Goal: Information Seeking & Learning: Learn about a topic

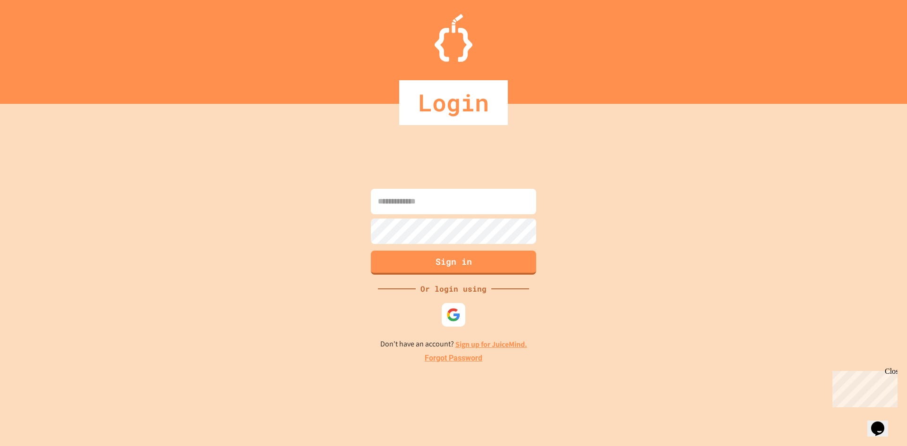
type input "**********"
click at [480, 268] on button "Sign in" at bounding box center [453, 261] width 169 height 25
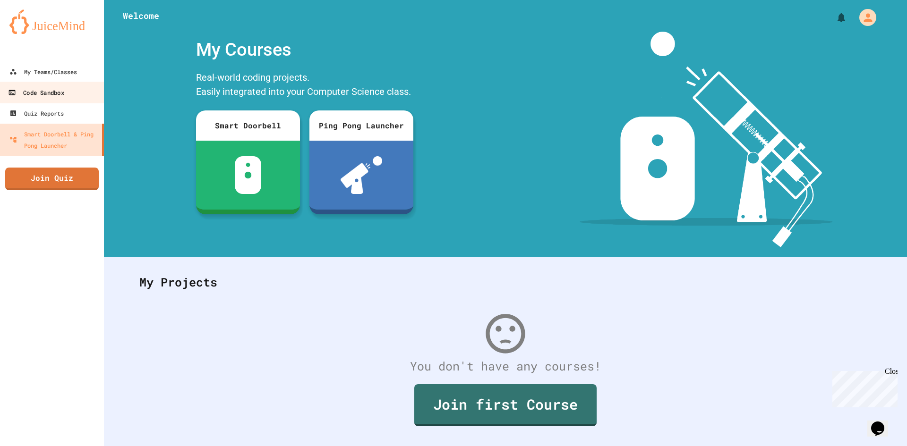
click at [90, 99] on link "Code Sandbox" at bounding box center [52, 92] width 107 height 21
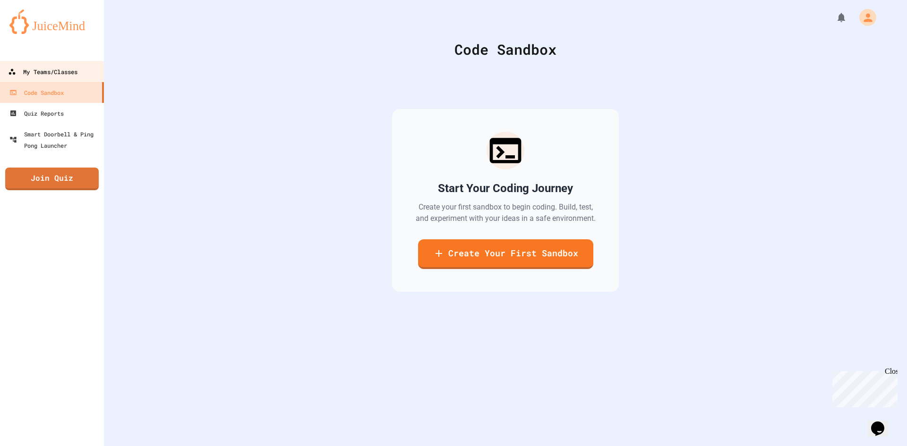
click at [77, 82] on link "My Teams/Classes" at bounding box center [52, 71] width 107 height 21
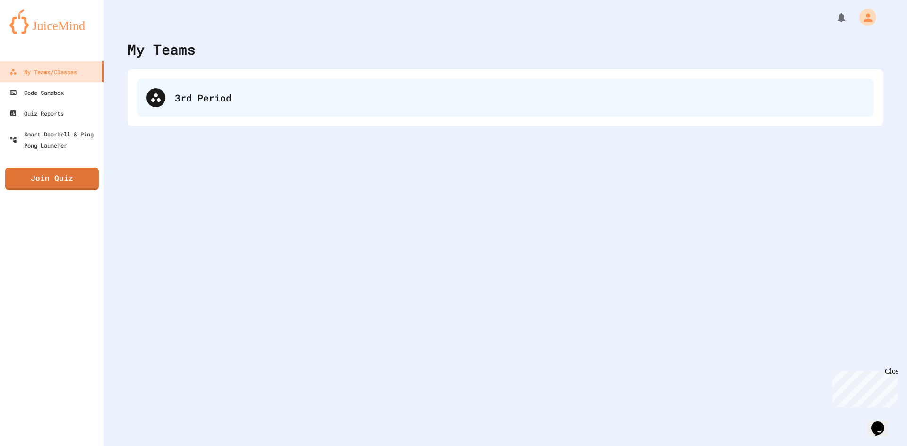
click at [220, 100] on div "3rd Period" at bounding box center [520, 98] width 690 height 14
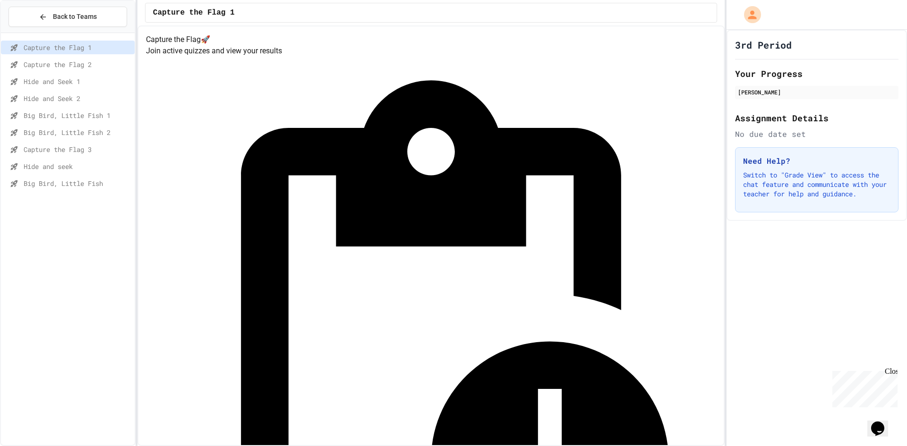
click at [97, 117] on span "Big Bird, Little Fish 1" at bounding box center [77, 116] width 107 height 10
click at [102, 44] on span "Capture the Flag 1" at bounding box center [77, 48] width 107 height 10
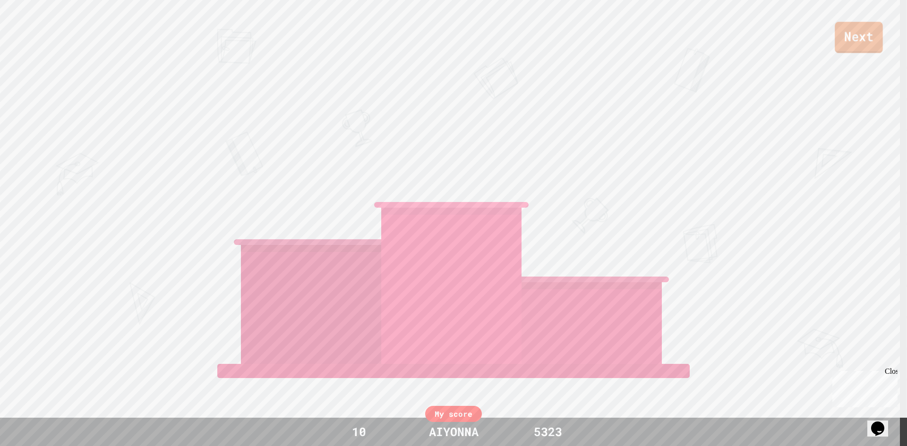
click at [873, 47] on link "Next" at bounding box center [859, 37] width 48 height 31
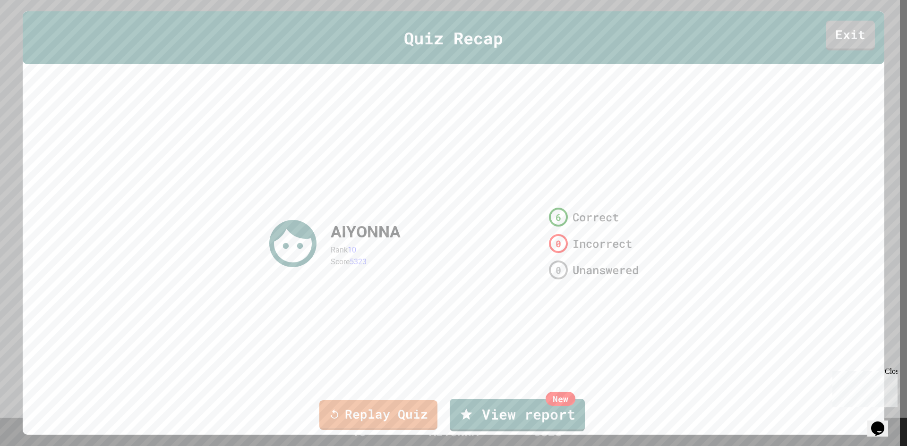
click at [835, 52] on div "Quiz Recap Exit" at bounding box center [454, 37] width 862 height 53
click at [837, 32] on link "Exit" at bounding box center [850, 33] width 44 height 31
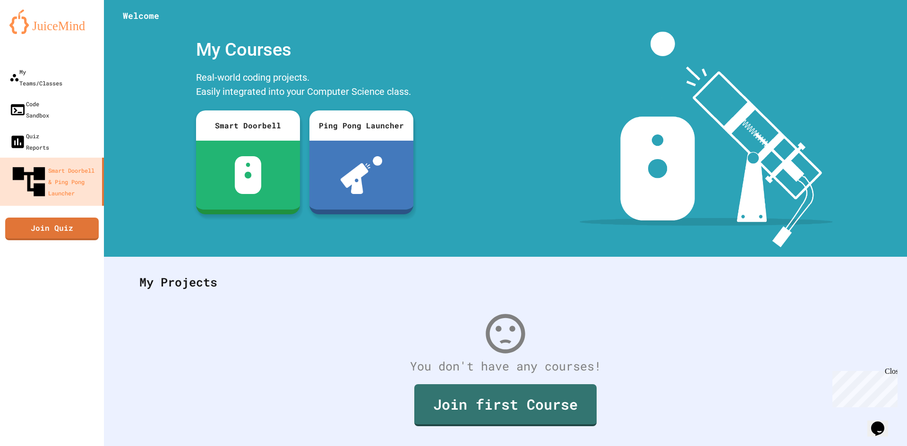
drag, startPoint x: 500, startPoint y: 268, endPoint x: 179, endPoint y: 175, distance: 334.7
click at [499, 268] on div "My Projects" at bounding box center [505, 282] width 751 height 37
click at [49, 74] on div "My Teams/Classes" at bounding box center [35, 77] width 53 height 23
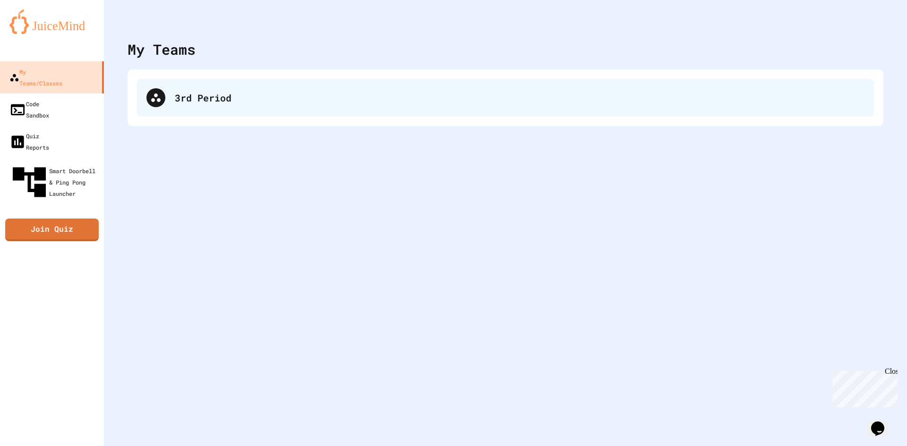
click at [233, 100] on div "3rd Period" at bounding box center [520, 98] width 690 height 14
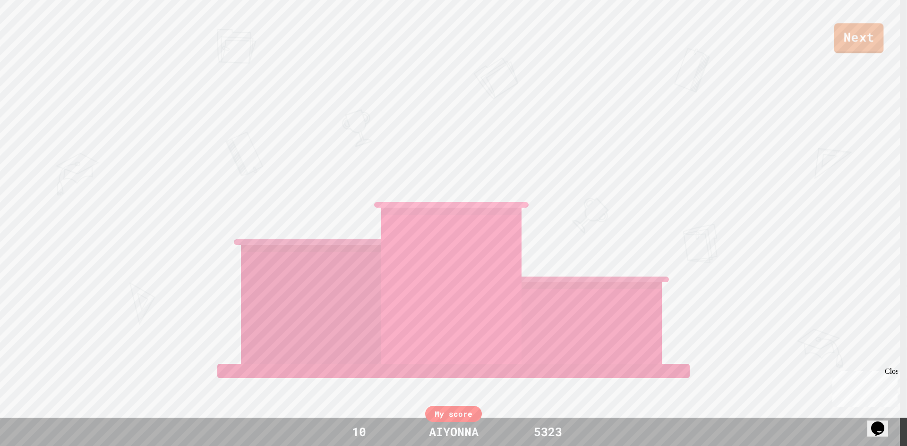
click at [859, 34] on link "Next" at bounding box center [859, 38] width 50 height 30
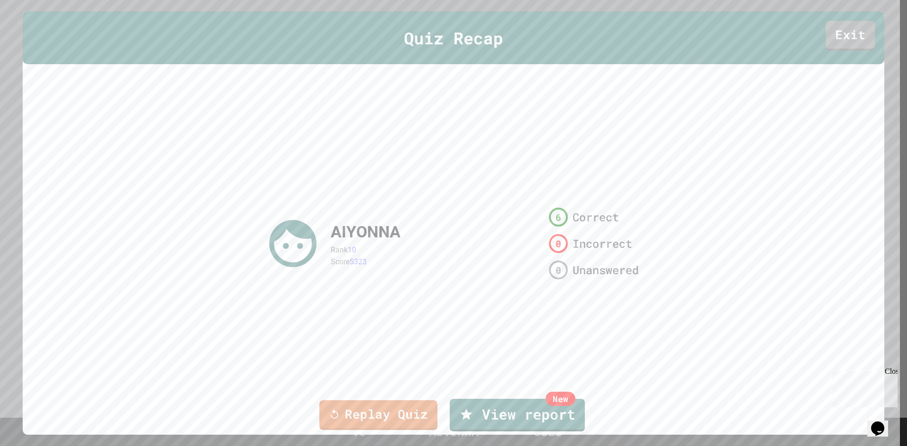
click at [836, 54] on div "Quiz Recap Exit" at bounding box center [454, 37] width 862 height 53
click at [830, 38] on link "Exit" at bounding box center [850, 36] width 49 height 30
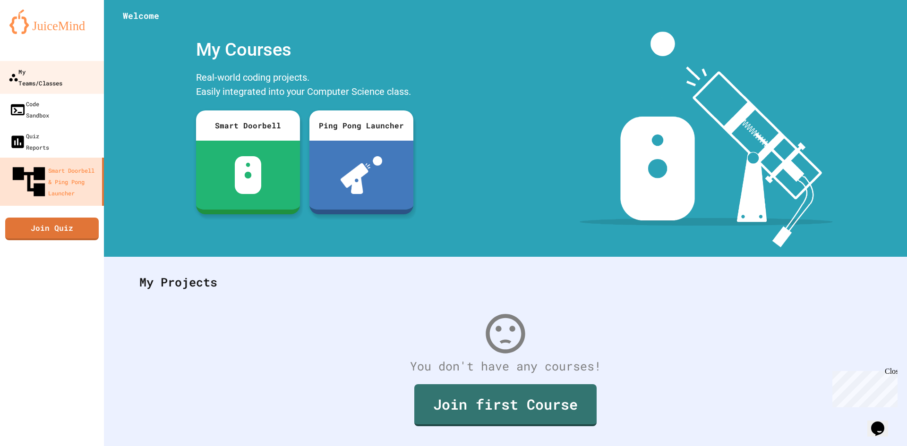
click at [60, 72] on div "My Teams/Classes" at bounding box center [36, 77] width 54 height 23
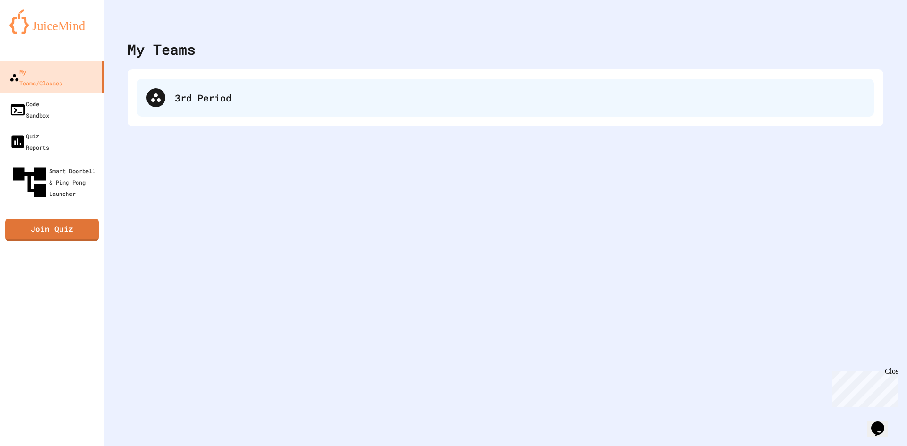
click at [247, 95] on div "3rd Period" at bounding box center [520, 98] width 690 height 14
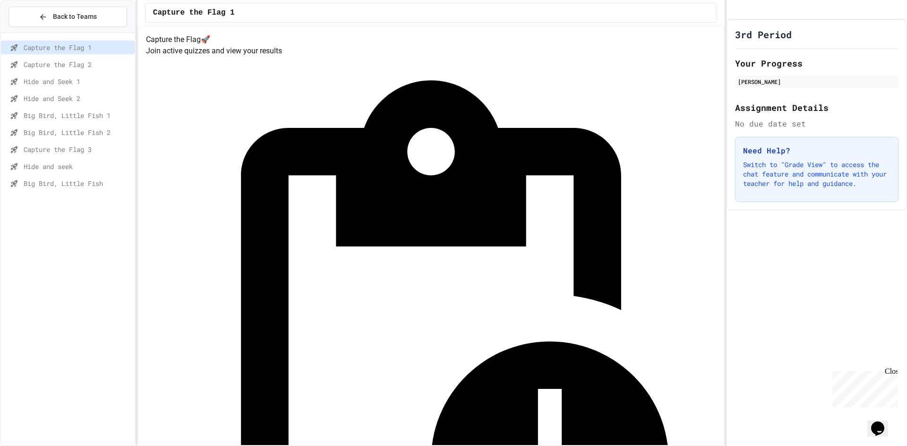
click at [47, 59] on div "Capture the Flag 2" at bounding box center [68, 65] width 134 height 14
click at [57, 101] on span "Hide and Seek 2" at bounding box center [77, 99] width 107 height 10
click at [51, 116] on span "Big Bird, Little Fish 1" at bounding box center [77, 116] width 107 height 10
click at [88, 131] on span "Big Bird, Little Fish 2" at bounding box center [77, 133] width 107 height 10
click at [85, 142] on div "Big Bird, Little Fish 2" at bounding box center [68, 134] width 134 height 17
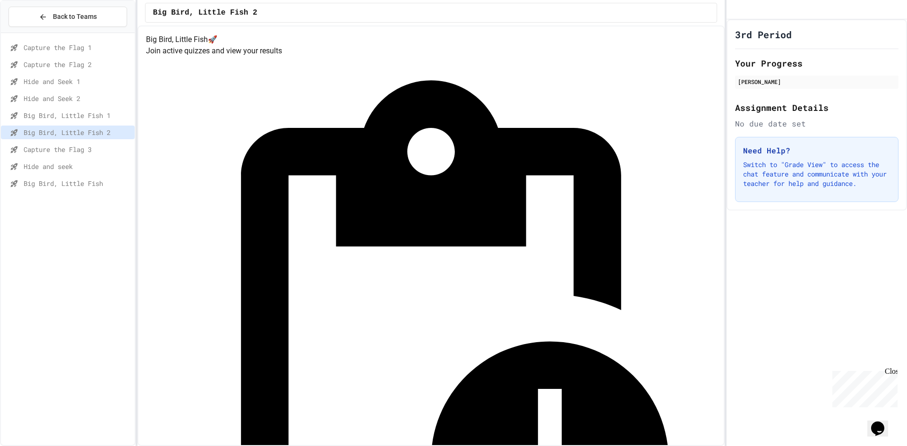
click at [87, 145] on span "Capture the Flag 3" at bounding box center [77, 150] width 107 height 10
click at [64, 174] on div "Hide and seek" at bounding box center [68, 168] width 134 height 17
click at [59, 150] on span "Capture the Flag 3" at bounding box center [77, 150] width 107 height 10
click at [68, 164] on span "Hide and seek" at bounding box center [77, 167] width 107 height 10
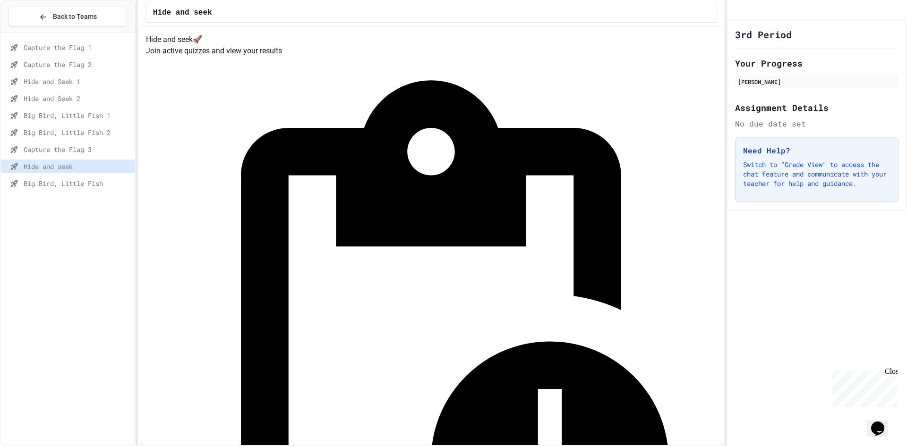
click at [85, 173] on div "Hide and seek" at bounding box center [68, 167] width 134 height 14
click at [86, 184] on span "Big Bird, Little Fish" at bounding box center [77, 184] width 107 height 10
click at [88, 154] on span "Capture the Flag 3" at bounding box center [77, 150] width 107 height 10
click at [70, 171] on span "Hide and seek" at bounding box center [77, 167] width 107 height 10
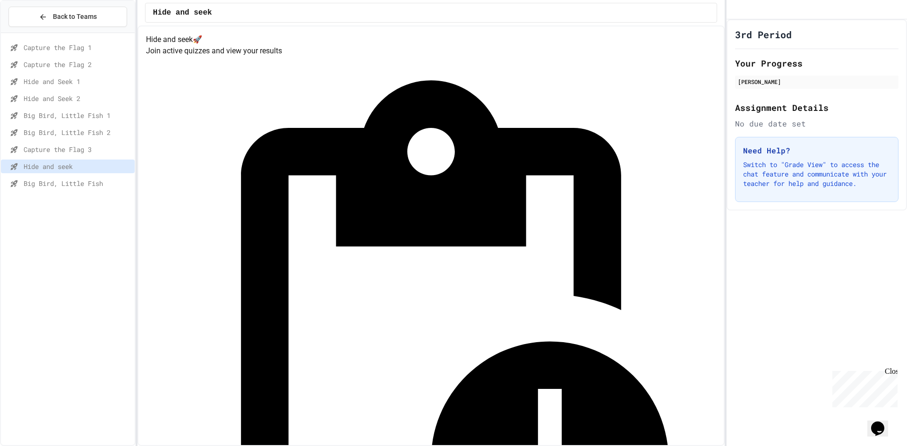
click at [94, 184] on span "Big Bird, Little Fish" at bounding box center [77, 184] width 107 height 10
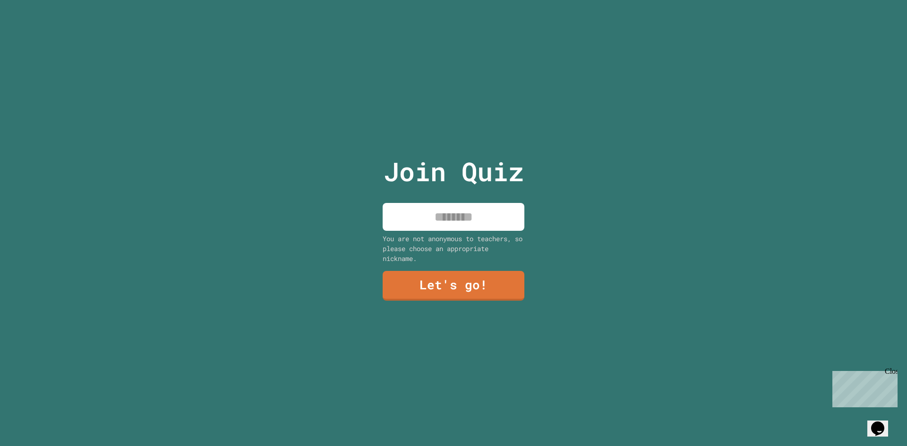
click at [490, 220] on input at bounding box center [454, 217] width 142 height 28
type input "****"
click at [435, 280] on link "Let's go!" at bounding box center [454, 286] width 144 height 30
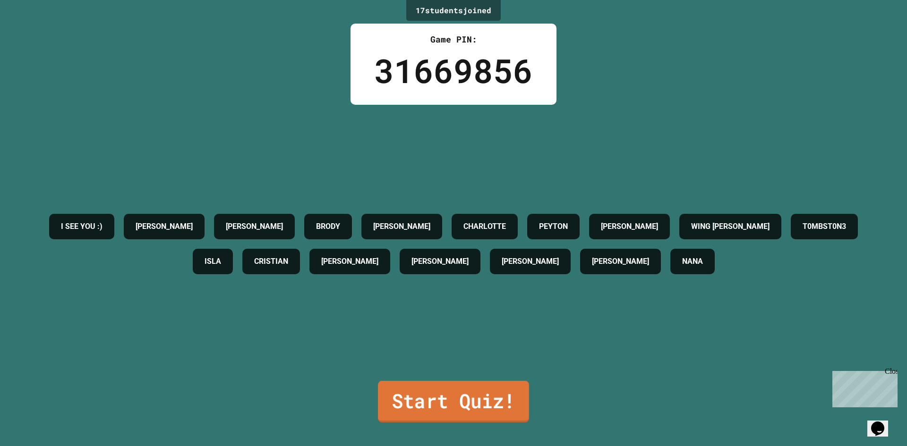
click at [443, 395] on link "Start Quiz!" at bounding box center [453, 402] width 151 height 42
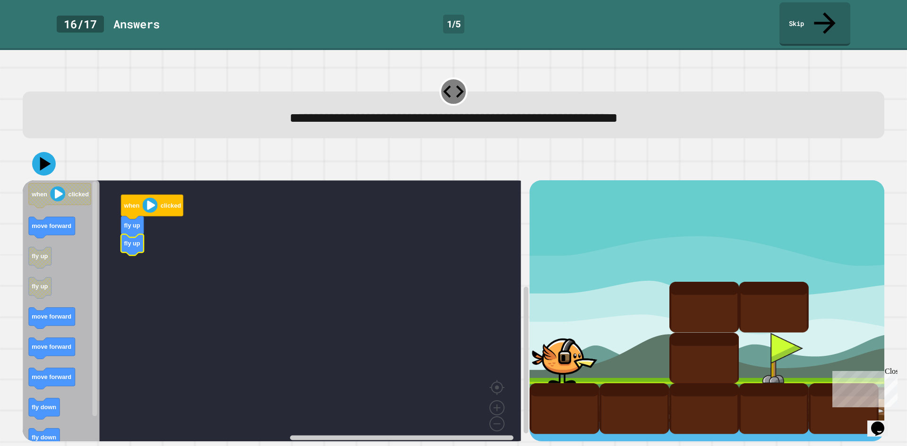
click at [56, 217] on icon "Blockly Workspace" at bounding box center [52, 227] width 46 height 21
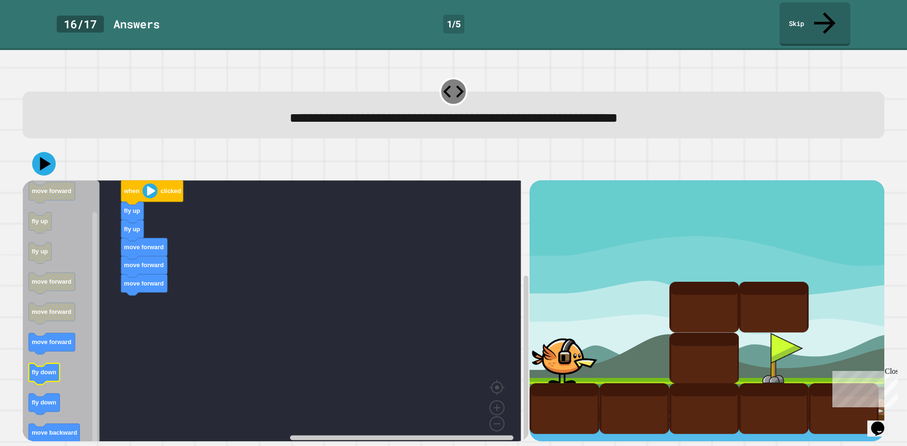
click at [104, 329] on div "when clicked fly up fly up move forward move forward move forward when clicked …" at bounding box center [276, 310] width 507 height 261
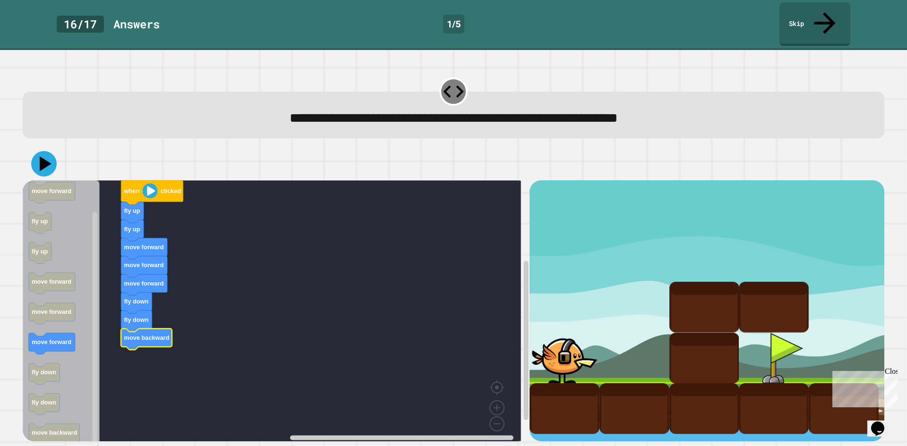
click at [44, 157] on icon at bounding box center [46, 164] width 12 height 15
click at [39, 147] on div at bounding box center [454, 163] width 862 height 33
click at [42, 156] on icon at bounding box center [45, 164] width 13 height 17
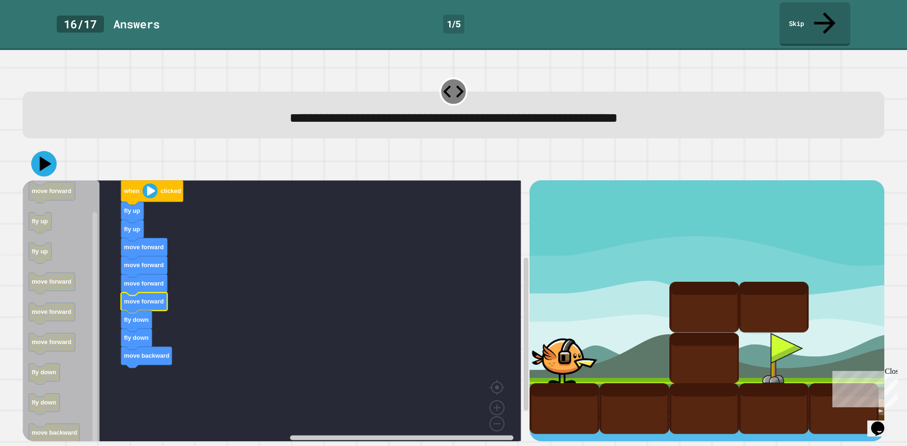
click at [39, 147] on div at bounding box center [454, 163] width 862 height 33
click at [39, 151] on icon at bounding box center [44, 164] width 27 height 27
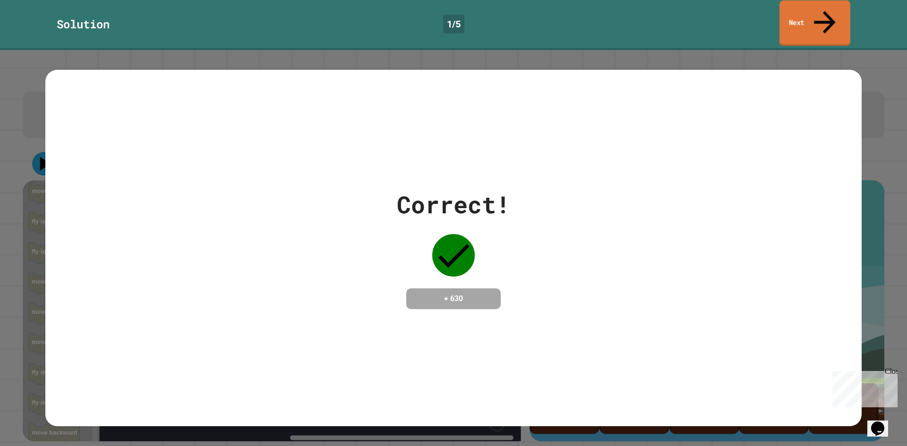
click at [798, 18] on link "Next" at bounding box center [814, 23] width 71 height 46
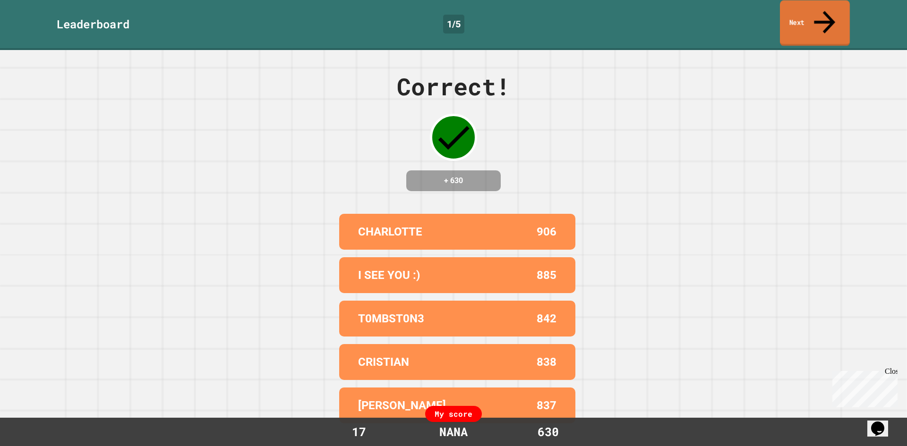
click at [832, 16] on link "Next" at bounding box center [815, 23] width 70 height 46
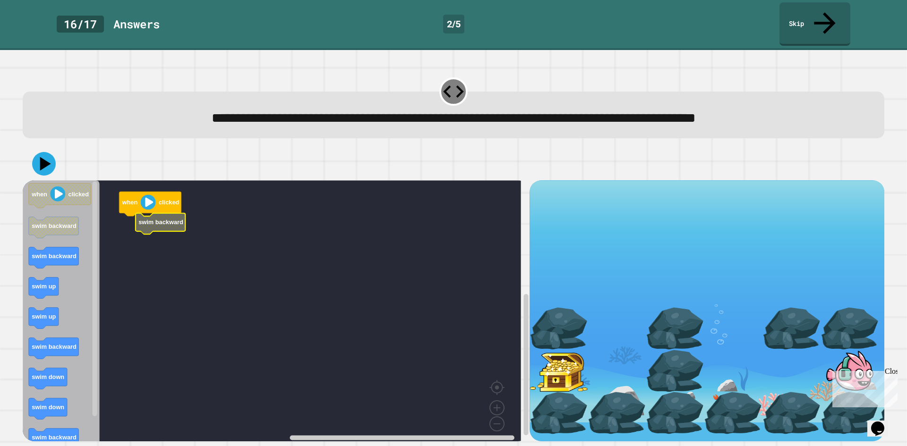
click at [146, 219] on rect "Blockly Workspace" at bounding box center [272, 314] width 498 height 268
click at [145, 202] on g "when clicked swim backward" at bounding box center [279, 314] width 512 height 268
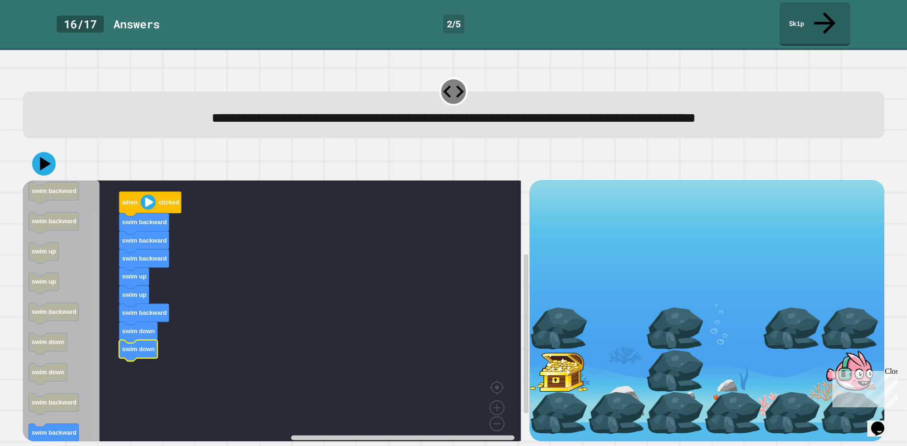
click at [97, 402] on g "Blockly Workspace" at bounding box center [94, 314] width 7 height 265
click at [50, 150] on icon at bounding box center [44, 164] width 28 height 28
drag, startPoint x: 39, startPoint y: 145, endPoint x: 39, endPoint y: 154, distance: 8.0
click at [39, 152] on icon at bounding box center [44, 164] width 28 height 28
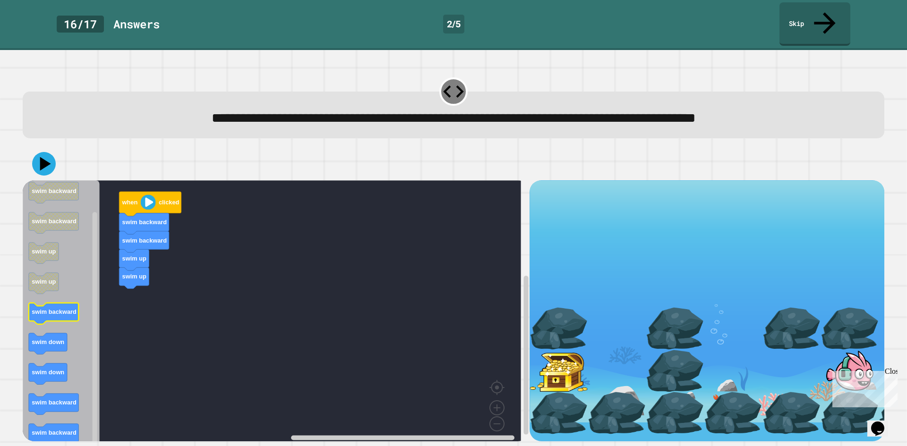
click at [73, 309] on text "swim backward" at bounding box center [54, 312] width 45 height 7
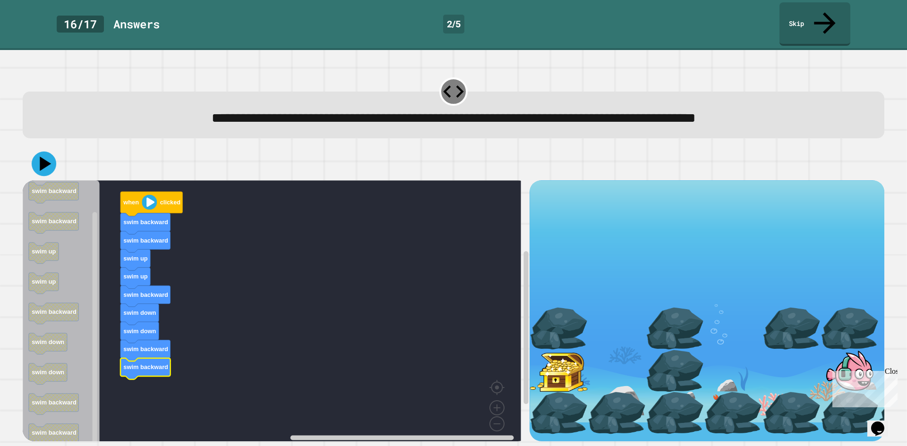
click at [40, 152] on icon at bounding box center [44, 164] width 25 height 25
click at [94, 376] on div "when clicked swim backward swim backward swim up swim up swim backward swim bac…" at bounding box center [276, 310] width 507 height 261
click at [43, 182] on icon "Blockly Workspace" at bounding box center [54, 192] width 50 height 21
click at [43, 153] on icon at bounding box center [44, 164] width 24 height 24
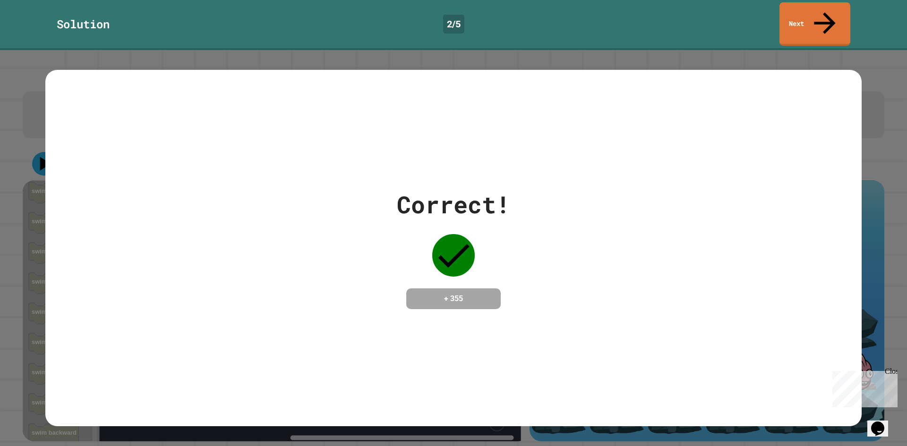
click at [850, 10] on div "Solution 2 / 5 Next" at bounding box center [453, 23] width 907 height 43
click at [837, 17] on link "Next" at bounding box center [815, 23] width 72 height 44
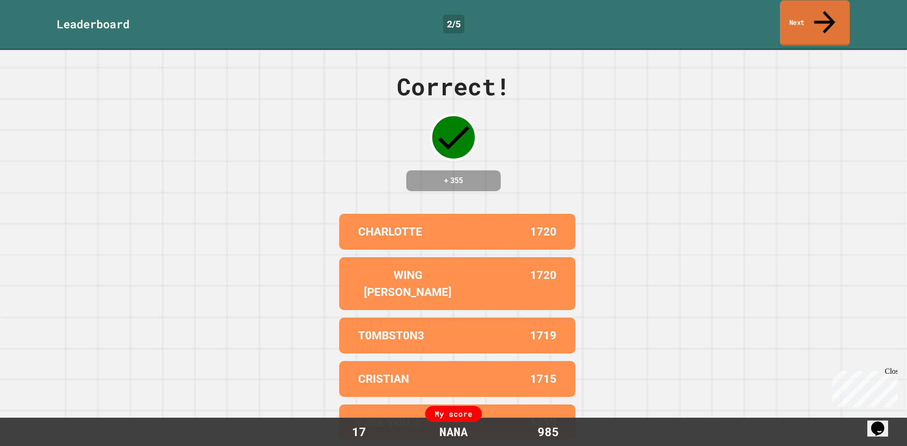
click at [841, 22] on link "Next" at bounding box center [815, 23] width 70 height 46
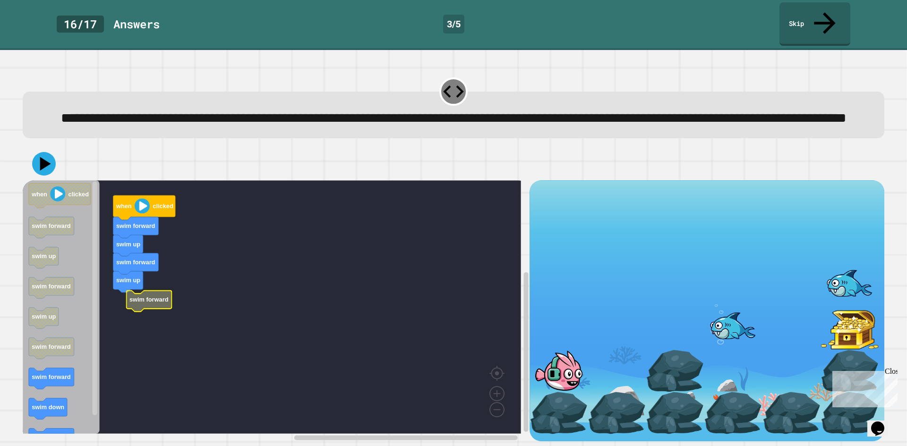
click at [142, 314] on rect "Blockly Workspace" at bounding box center [272, 307] width 498 height 254
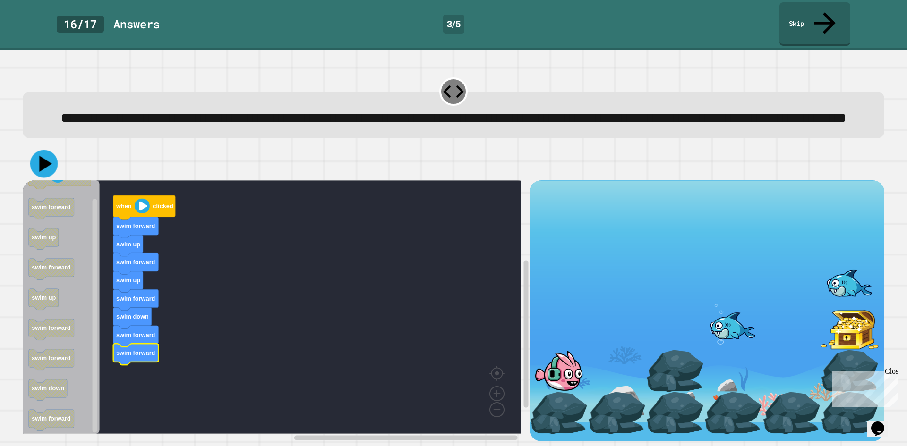
click at [39, 166] on icon at bounding box center [44, 164] width 28 height 28
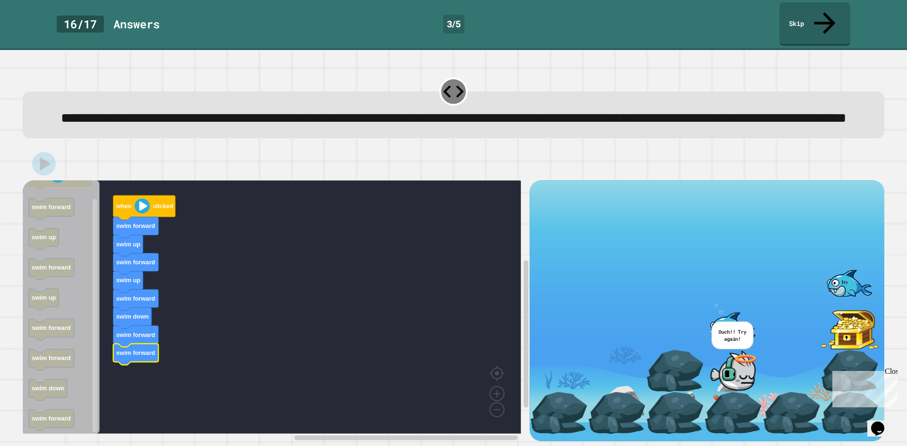
scroll to position [8, 0]
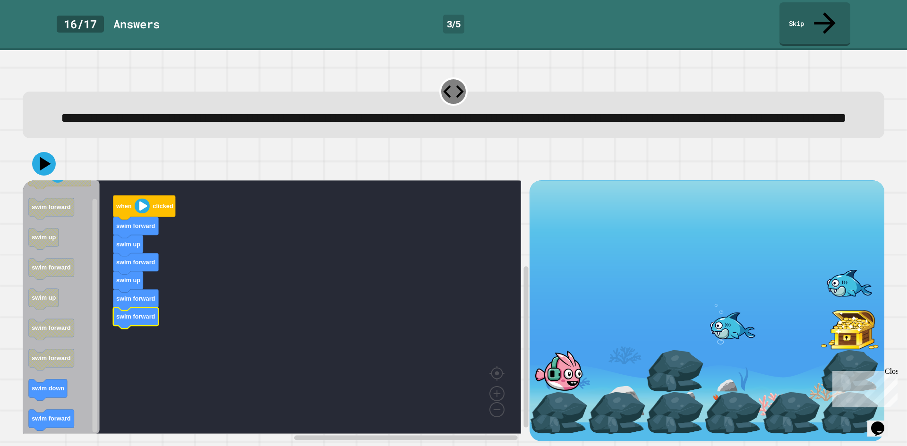
click at [68, 374] on icon "Blockly Workspace" at bounding box center [61, 307] width 77 height 254
click at [71, 375] on icon "Blockly Workspace" at bounding box center [61, 307] width 77 height 254
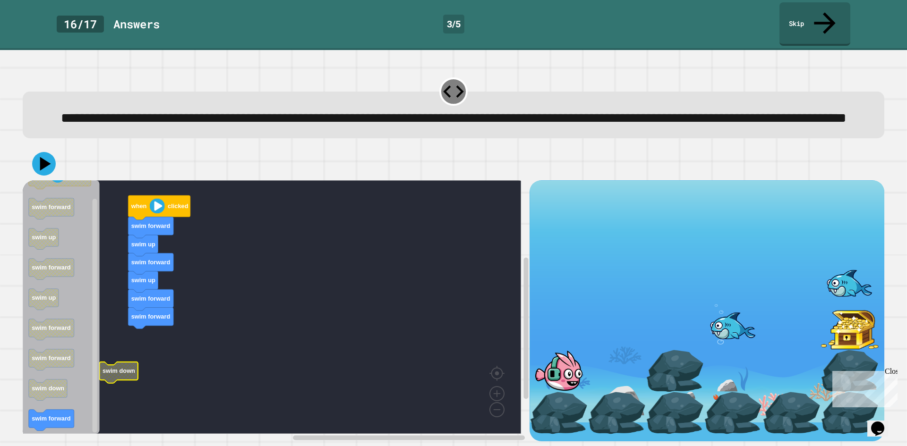
click at [128, 358] on g "when clicked swim forward swim up swim forward swim up swim forward swim forwar…" at bounding box center [279, 307] width 512 height 254
click at [61, 399] on icon "Blockly Workspace" at bounding box center [61, 307] width 77 height 254
click at [49, 156] on icon at bounding box center [44, 164] width 24 height 24
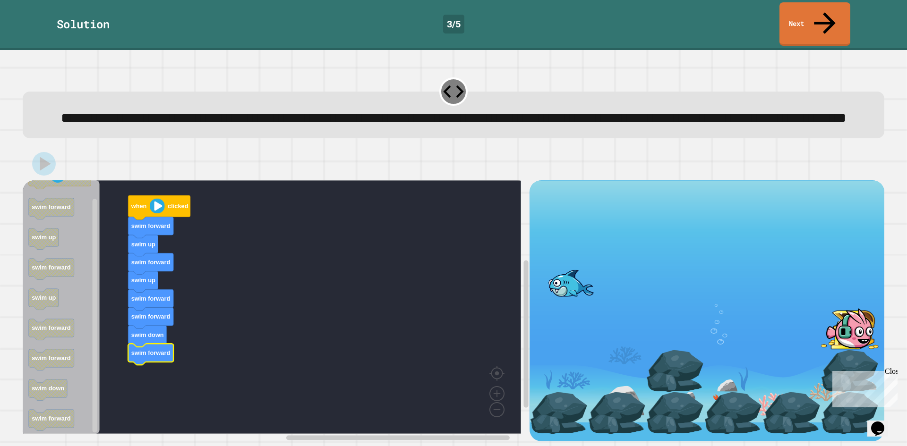
click at [821, 10] on icon at bounding box center [825, 23] width 32 height 32
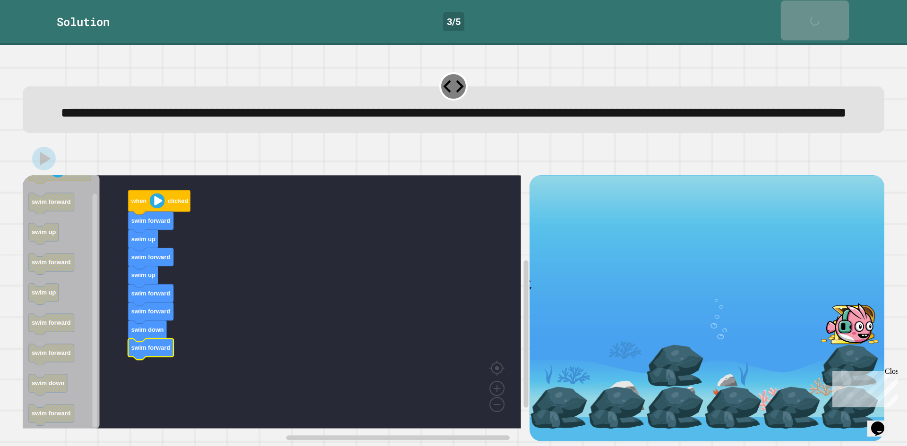
scroll to position [7, 0]
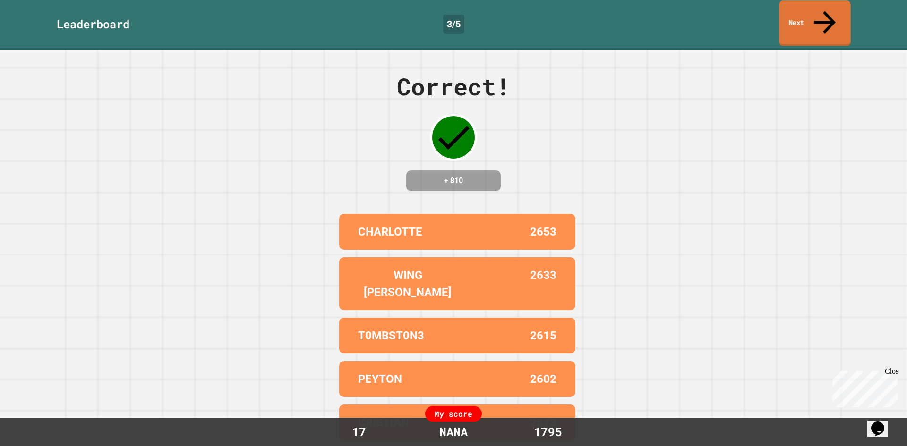
click at [808, 18] on link "Next" at bounding box center [814, 23] width 71 height 46
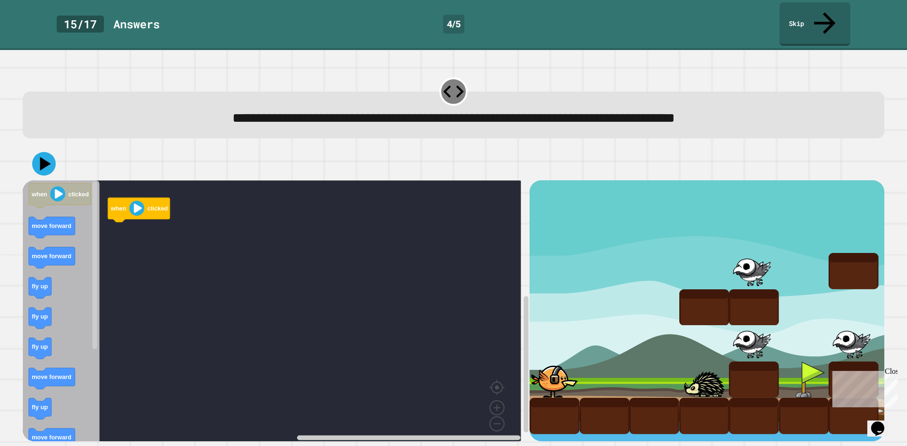
drag, startPoint x: 308, startPoint y: 150, endPoint x: 308, endPoint y: 139, distance: 11.3
click at [309, 151] on div at bounding box center [454, 163] width 862 height 33
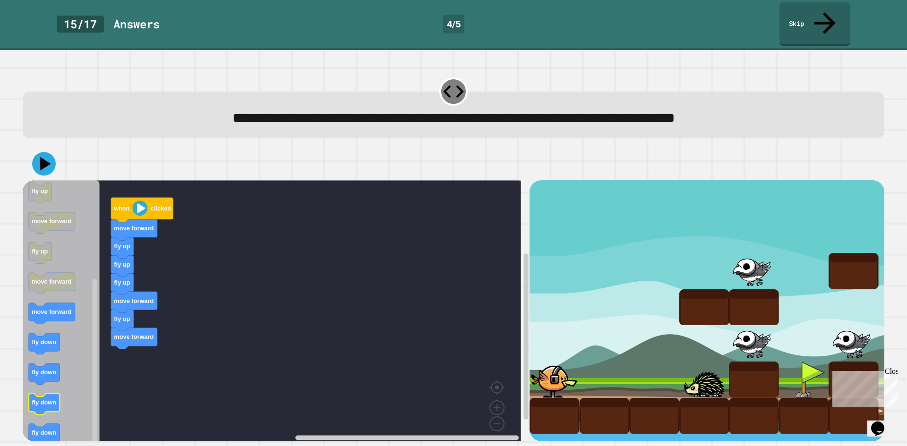
click at [68, 373] on icon "Blockly Workspace" at bounding box center [61, 314] width 77 height 268
click at [40, 152] on icon at bounding box center [44, 164] width 24 height 24
click at [134, 337] on g "when clicked move forward fly up fly up fly up move forward fly up move forward…" at bounding box center [279, 314] width 512 height 268
click at [53, 394] on icon "Blockly Workspace" at bounding box center [44, 404] width 31 height 21
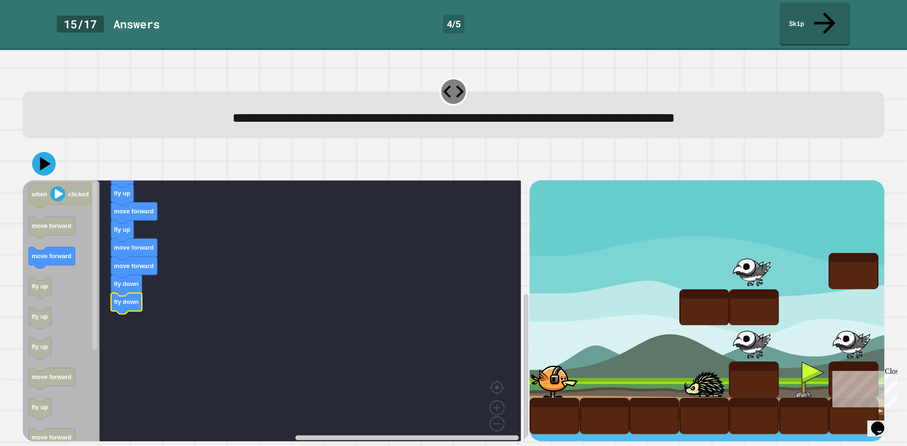
click at [58, 225] on icon "Blockly Workspace" at bounding box center [61, 314] width 77 height 268
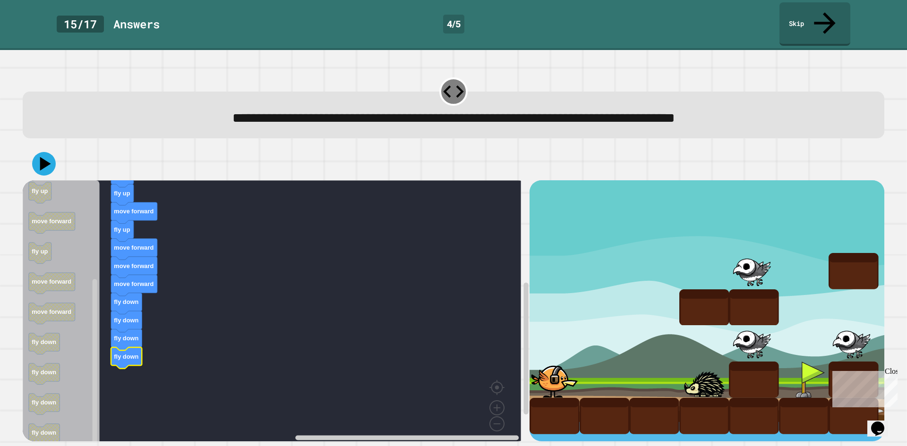
click at [46, 152] on icon at bounding box center [44, 164] width 24 height 24
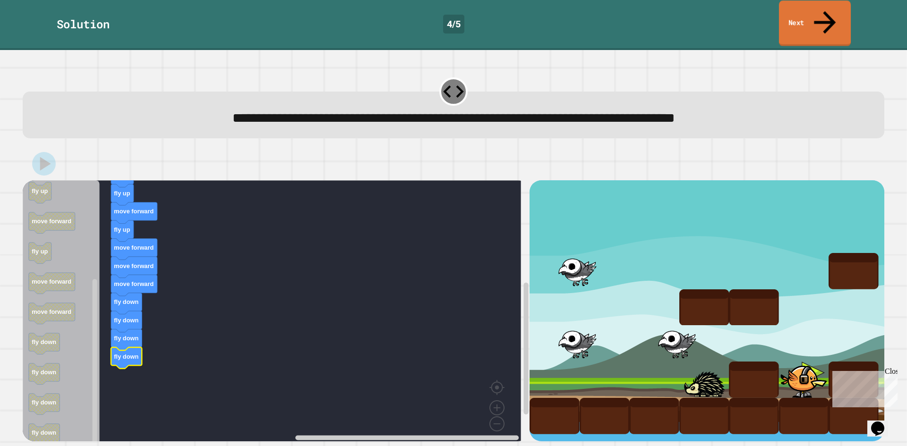
click at [829, 17] on link "Next" at bounding box center [815, 23] width 72 height 46
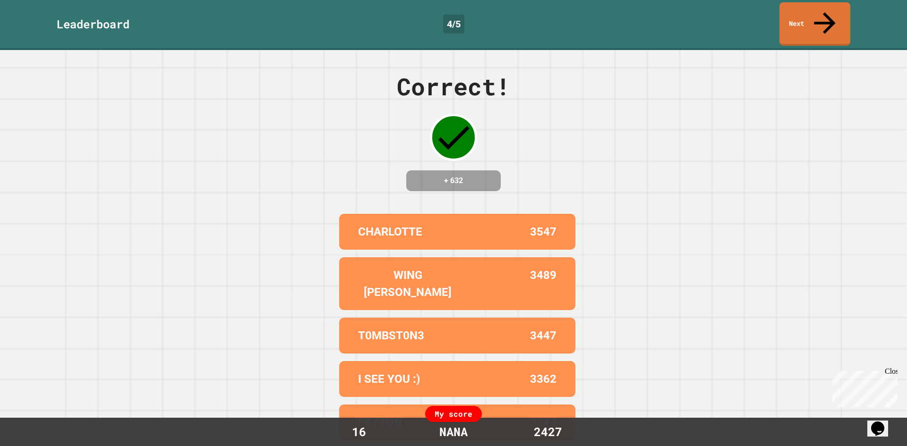
drag, startPoint x: 836, startPoint y: 36, endPoint x: 835, endPoint y: 20, distance: 16.6
click at [836, 50] on div "Correct! + 632 CHARLOTTE 3547 WING GASTER 3489 T0MBST0N3 3447 I SEE YOU :) 3362…" at bounding box center [453, 248] width 907 height 396
click at [830, 5] on link "Next" at bounding box center [815, 23] width 67 height 46
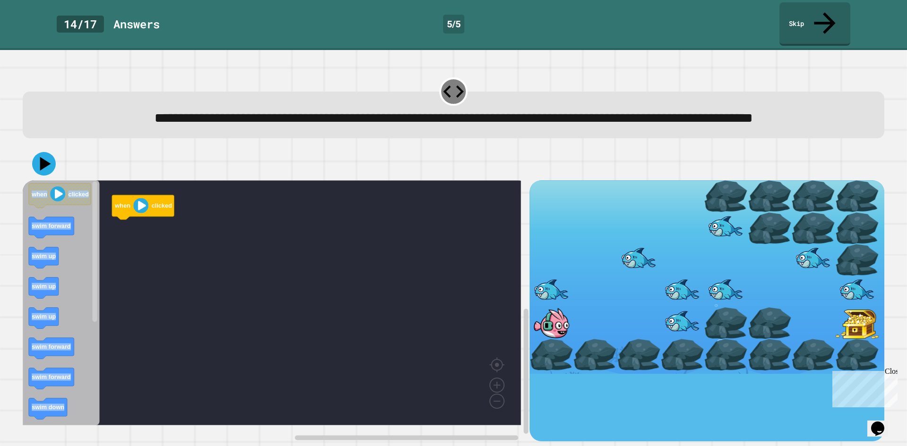
drag, startPoint x: 673, startPoint y: 323, endPoint x: 145, endPoint y: 288, distance: 529.7
click at [123, 301] on div "when clicked when clicked swim forward swim up swim up swim up swim forward swi…" at bounding box center [454, 310] width 862 height 261
click at [137, 259] on rect "Blockly Workspace" at bounding box center [272, 302] width 498 height 245
click at [365, 233] on rect "Blockly Workspace" at bounding box center [272, 302] width 498 height 245
click at [277, 261] on rect "Blockly Workspace" at bounding box center [272, 302] width 498 height 245
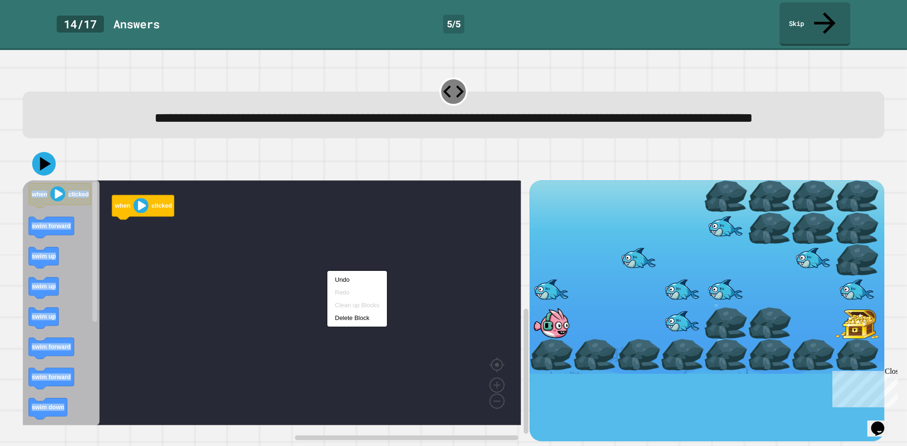
click at [471, 328] on rect "Blockly Workspace" at bounding box center [272, 302] width 498 height 245
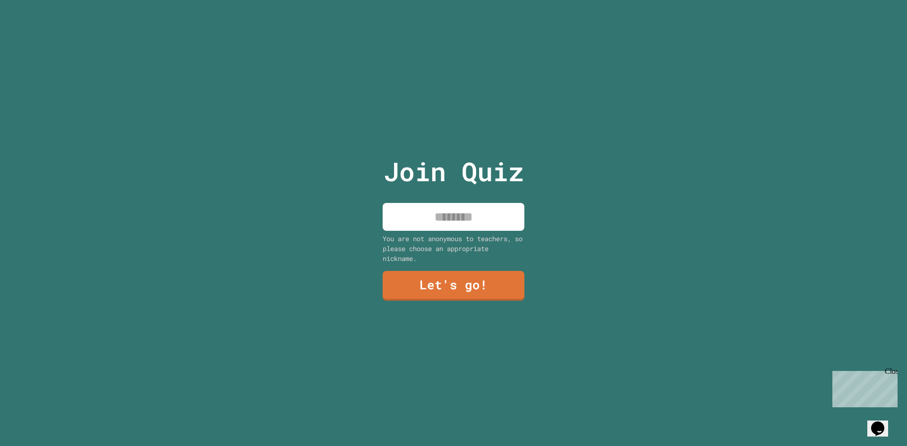
click at [477, 208] on input at bounding box center [454, 217] width 142 height 28
type input "****"
click at [429, 282] on link "Let's go!" at bounding box center [453, 284] width 128 height 31
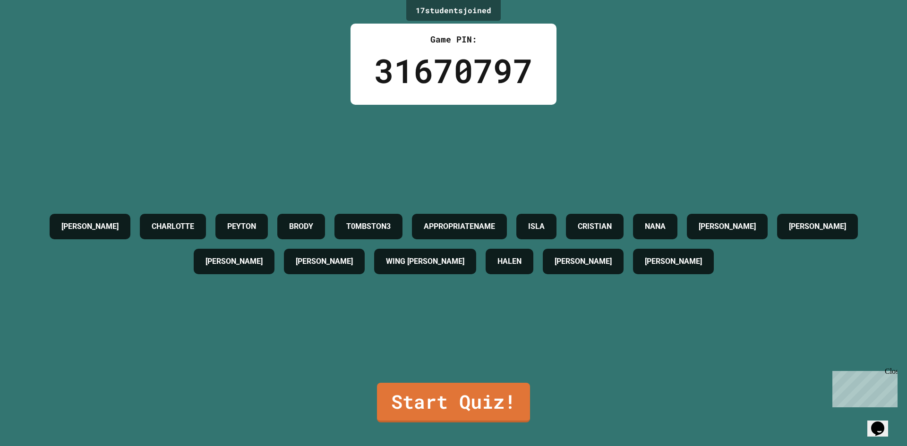
click at [528, 418] on div "17 student s joined Game PIN: 31670797 [PERSON_NAME] [PERSON_NAME] T0MBSTON3 AP…" at bounding box center [453, 223] width 907 height 446
click at [511, 416] on div "17 student s joined Game PIN: 31670797 [PERSON_NAME] [PERSON_NAME] T0MBSTON3 AP…" at bounding box center [453, 223] width 907 height 446
click at [492, 401] on link "Start Quiz!" at bounding box center [453, 402] width 145 height 42
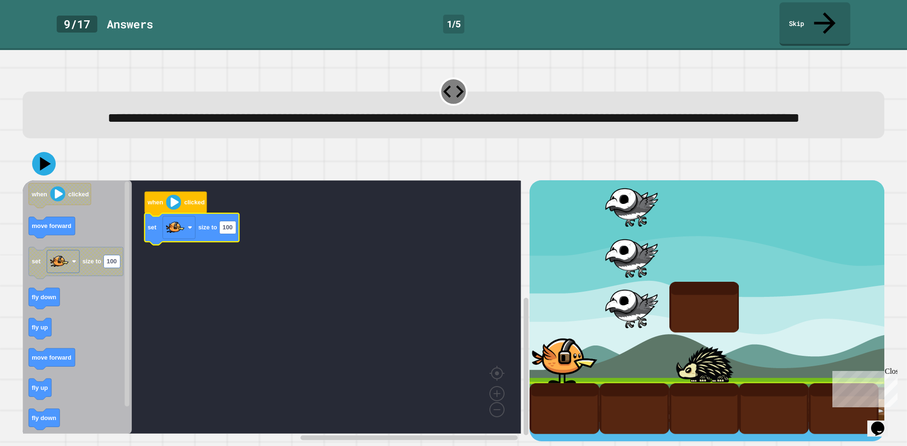
click at [238, 226] on icon "Blockly Workspace" at bounding box center [192, 229] width 94 height 32
click at [233, 234] on rect "Blockly Workspace" at bounding box center [228, 228] width 17 height 13
type input "***"
click at [48, 160] on icon at bounding box center [44, 164] width 26 height 26
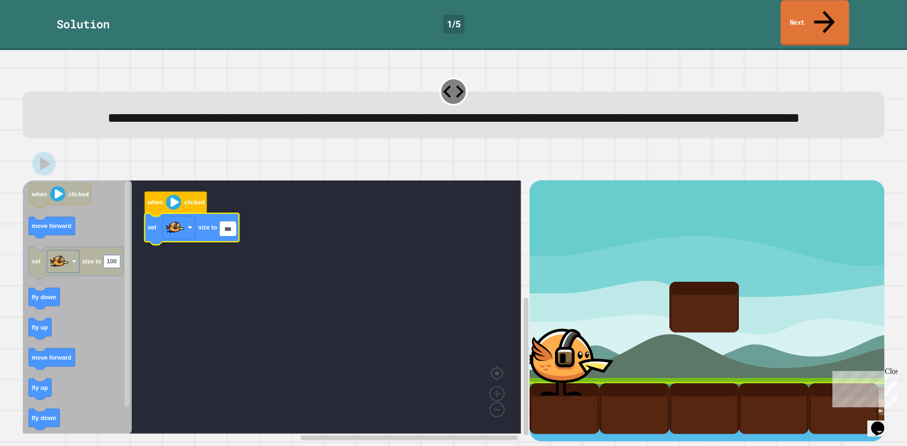
click at [819, 16] on link "Next" at bounding box center [814, 23] width 68 height 46
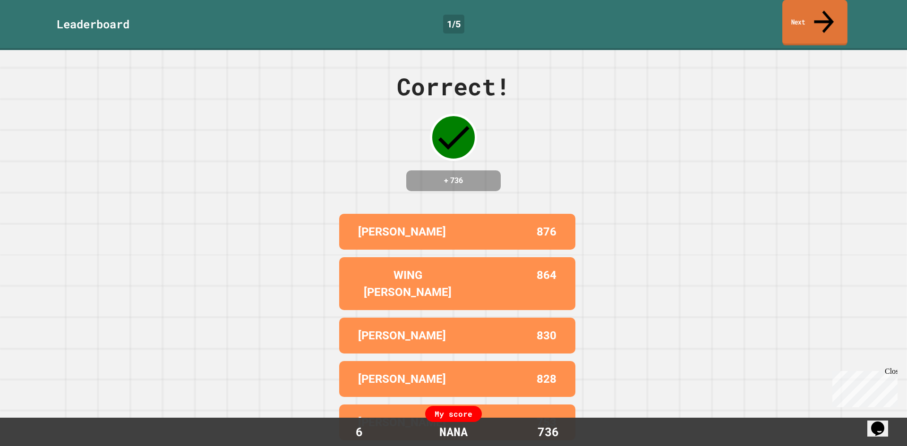
click at [836, 4] on link "Next" at bounding box center [814, 23] width 65 height 46
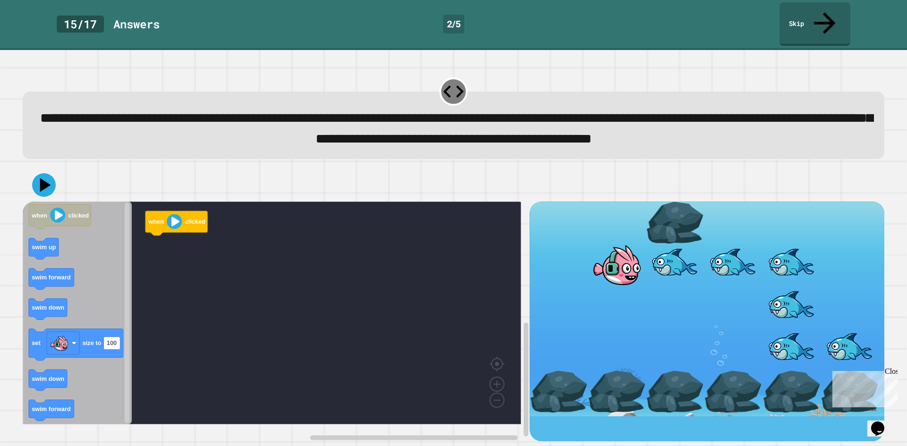
click at [71, 330] on icon "Blockly Workspace" at bounding box center [77, 313] width 109 height 223
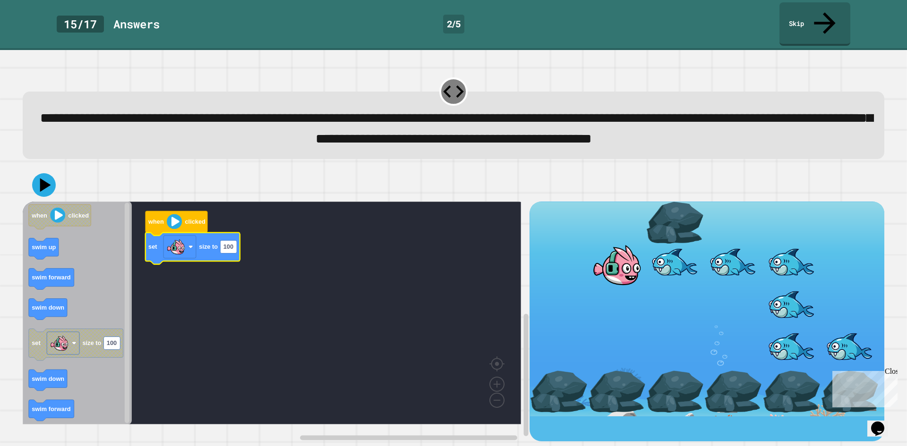
click at [228, 257] on icon "Blockly Workspace" at bounding box center [192, 248] width 94 height 32
click at [236, 253] on rect "Blockly Workspace" at bounding box center [228, 246] width 17 height 13
click at [236, 255] on input "***" at bounding box center [228, 250] width 17 height 13
type input "***"
click at [47, 194] on icon at bounding box center [44, 184] width 25 height 25
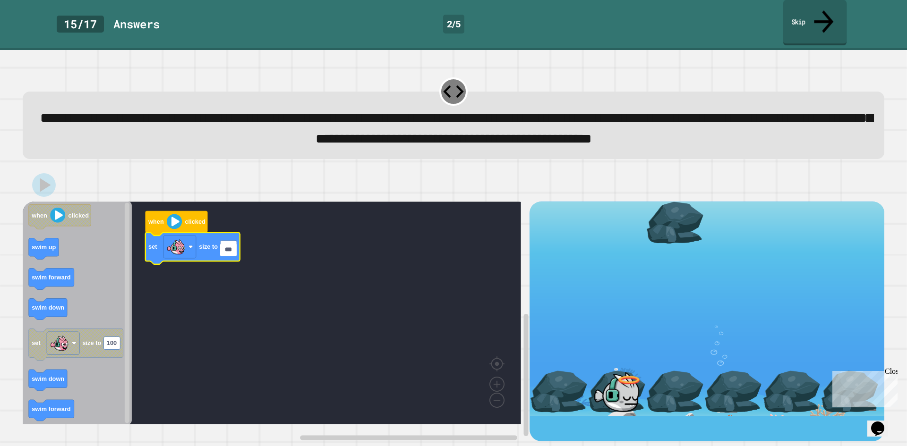
click at [819, 18] on link "Skip" at bounding box center [815, 23] width 64 height 46
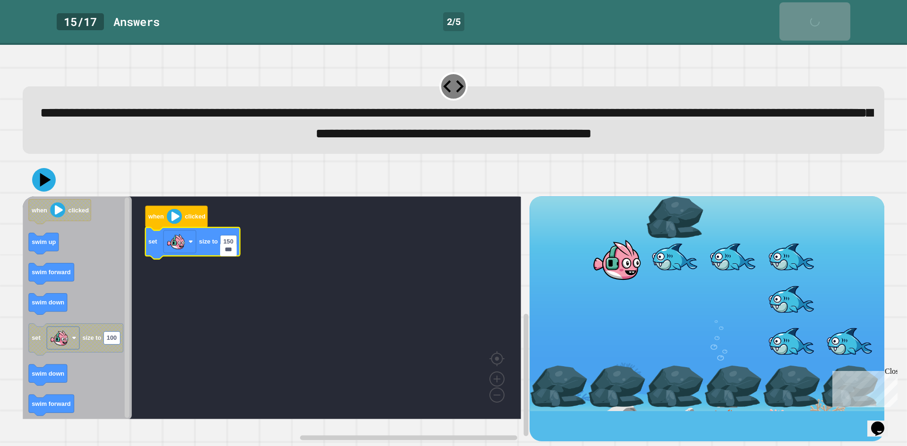
click at [231, 248] on input "***" at bounding box center [228, 250] width 17 height 13
click at [147, 386] on rect "Blockly Workspace" at bounding box center [272, 307] width 498 height 223
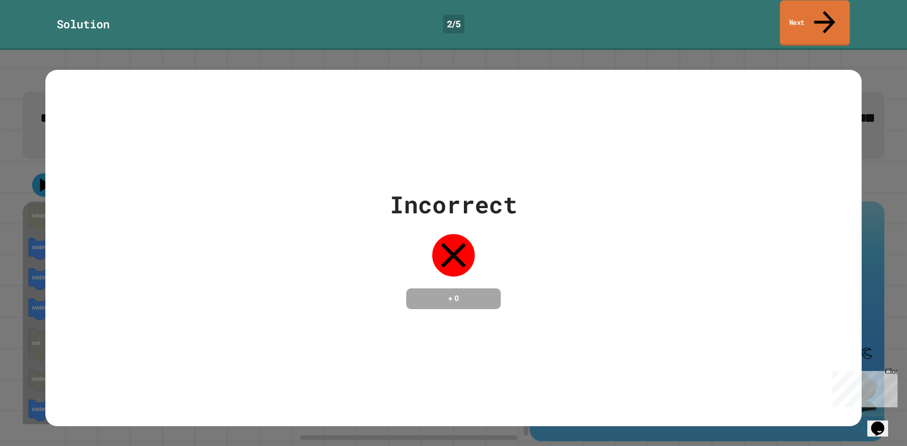
click at [814, 23] on link "Next" at bounding box center [815, 23] width 70 height 46
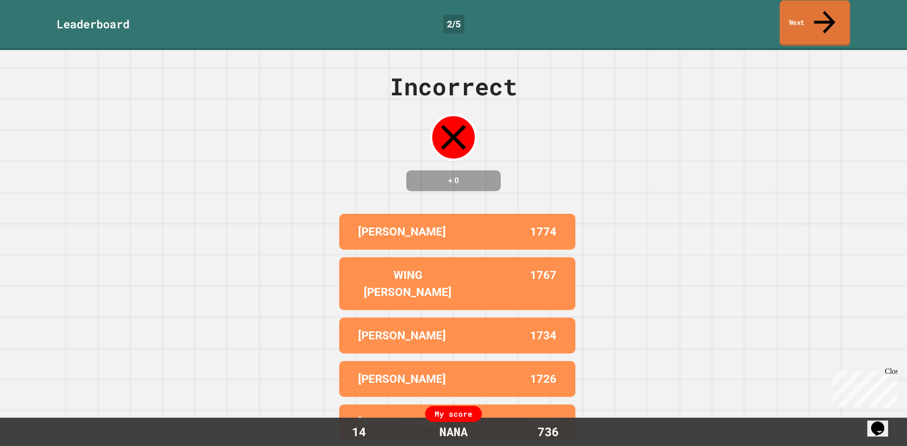
click at [812, 9] on link "Next" at bounding box center [815, 23] width 70 height 46
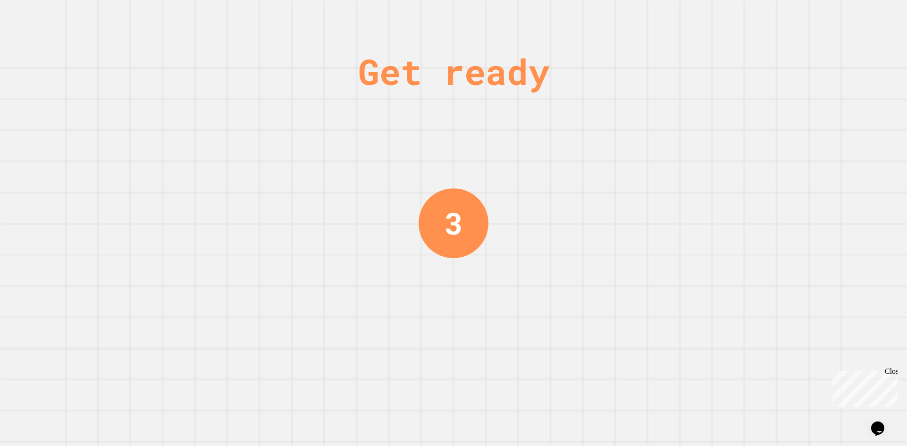
click at [596, 215] on div "Get ready 3" at bounding box center [453, 223] width 907 height 446
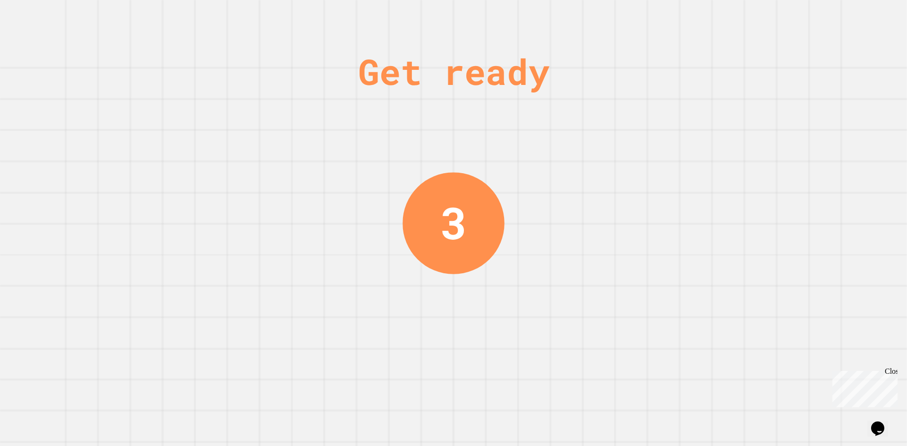
drag, startPoint x: 471, startPoint y: 283, endPoint x: 519, endPoint y: 284, distance: 48.2
click at [496, 284] on div "Get ready 3" at bounding box center [453, 223] width 907 height 446
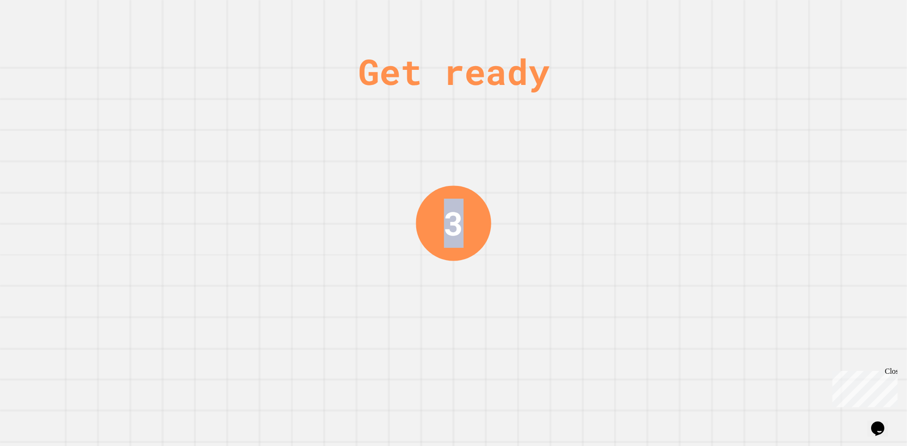
drag, startPoint x: 519, startPoint y: 284, endPoint x: 343, endPoint y: 205, distance: 192.4
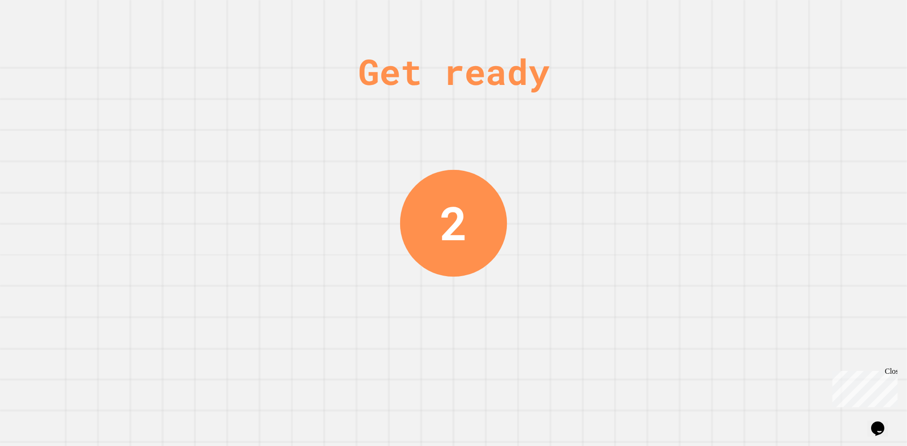
click at [450, 231] on div "2" at bounding box center [454, 222] width 28 height 69
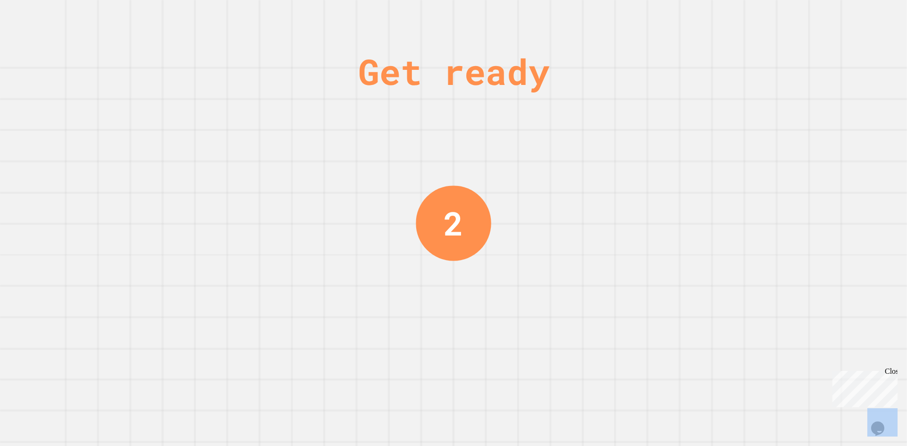
click at [450, 231] on div "2" at bounding box center [453, 223] width 19 height 49
click at [450, 230] on div "1" at bounding box center [453, 223] width 18 height 46
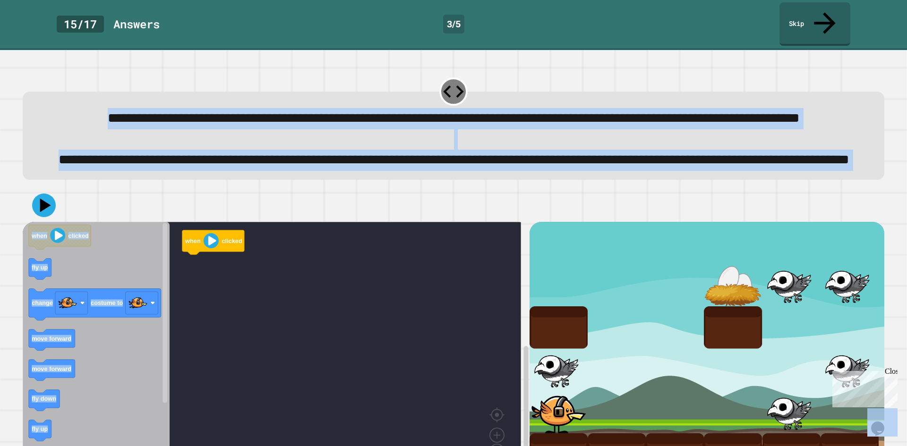
click at [405, 253] on rect "Blockly Workspace" at bounding box center [272, 349] width 498 height 254
click at [245, 222] on div at bounding box center [454, 205] width 862 height 33
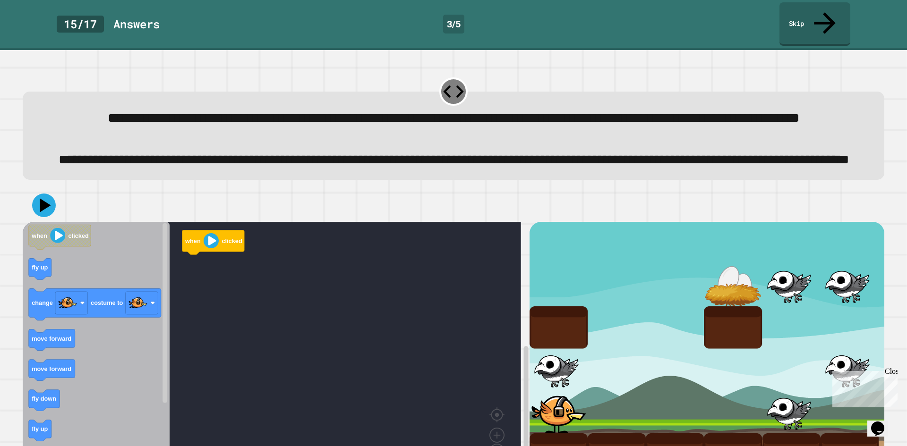
drag, startPoint x: 287, startPoint y: 221, endPoint x: 499, endPoint y: 213, distance: 212.7
click at [500, 213] on div "when clicked when clicked fly up change costume to move forward move forward fl…" at bounding box center [453, 335] width 871 height 300
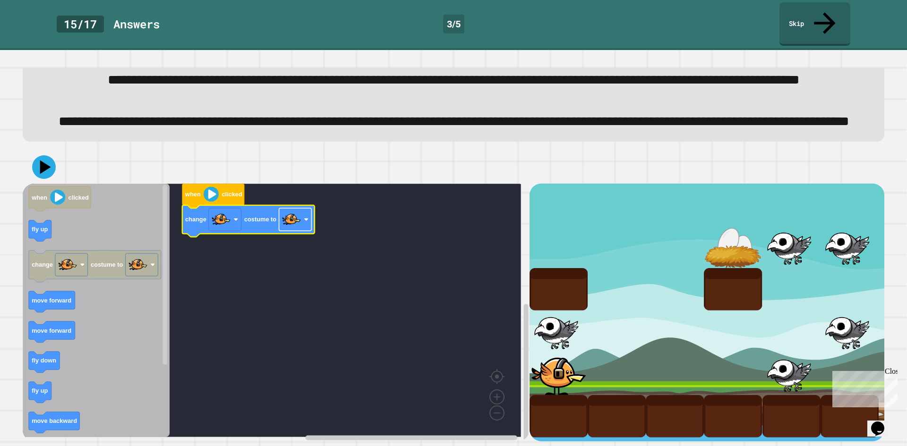
click at [292, 218] on image "Blockly Workspace" at bounding box center [291, 219] width 19 height 19
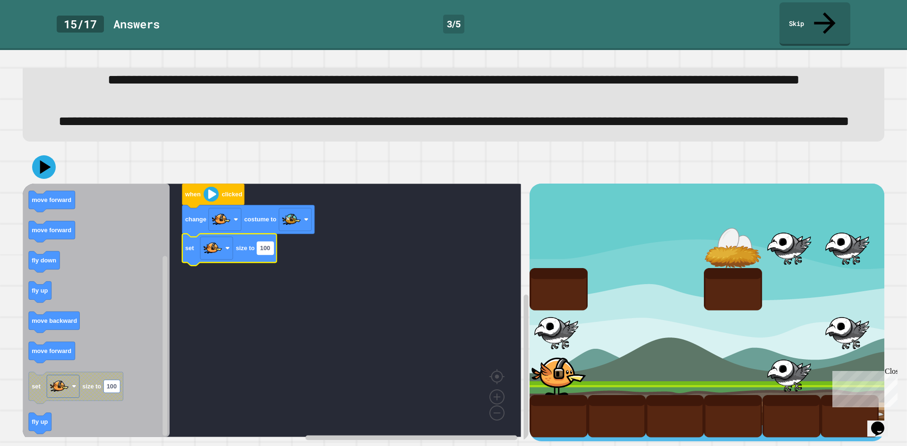
click at [273, 242] on rect "Blockly Workspace" at bounding box center [265, 248] width 17 height 13
type input "**"
click at [34, 151] on div at bounding box center [454, 167] width 862 height 33
click at [43, 153] on icon at bounding box center [44, 167] width 28 height 28
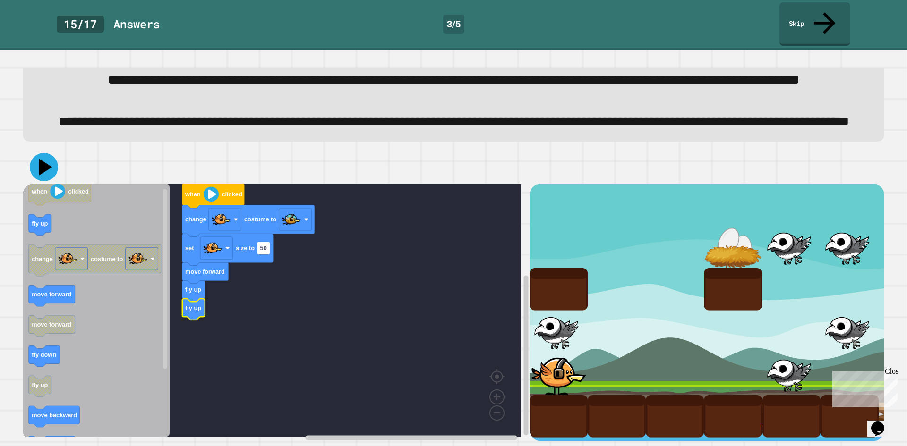
click at [51, 153] on icon at bounding box center [44, 167] width 28 height 28
click at [66, 291] on icon "Blockly Workspace" at bounding box center [52, 296] width 46 height 21
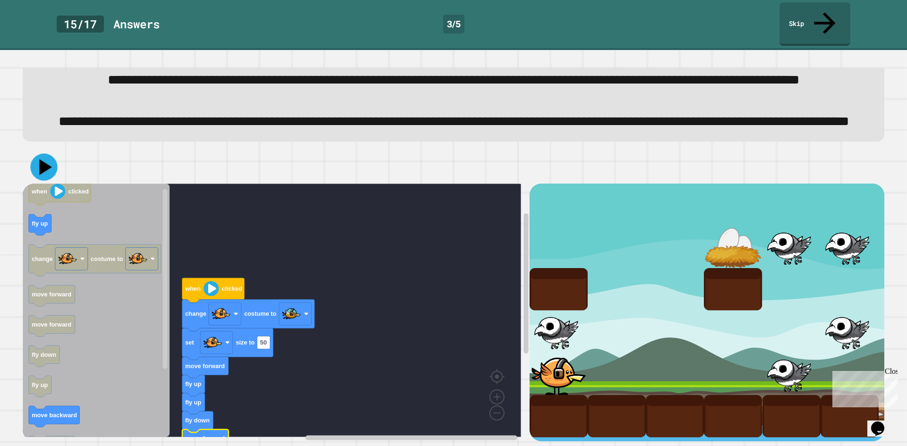
click at [38, 166] on icon at bounding box center [43, 167] width 27 height 27
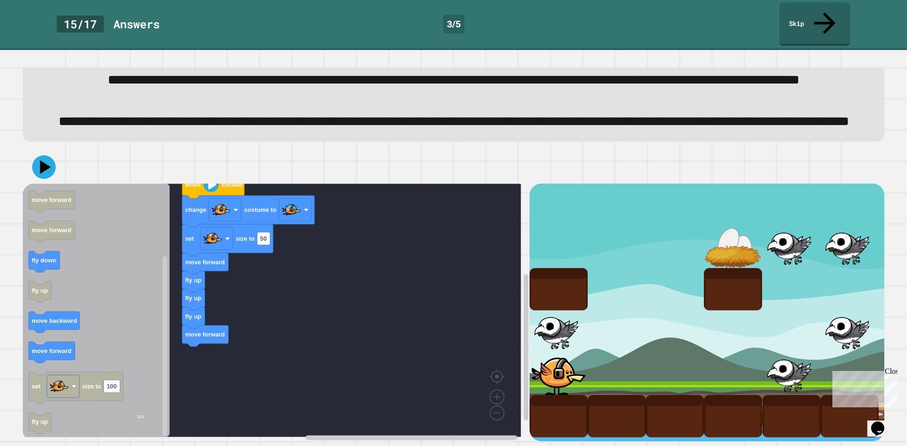
click at [203, 345] on rect "Blockly Workspace" at bounding box center [272, 311] width 498 height 254
click at [49, 167] on icon at bounding box center [44, 168] width 28 height 28
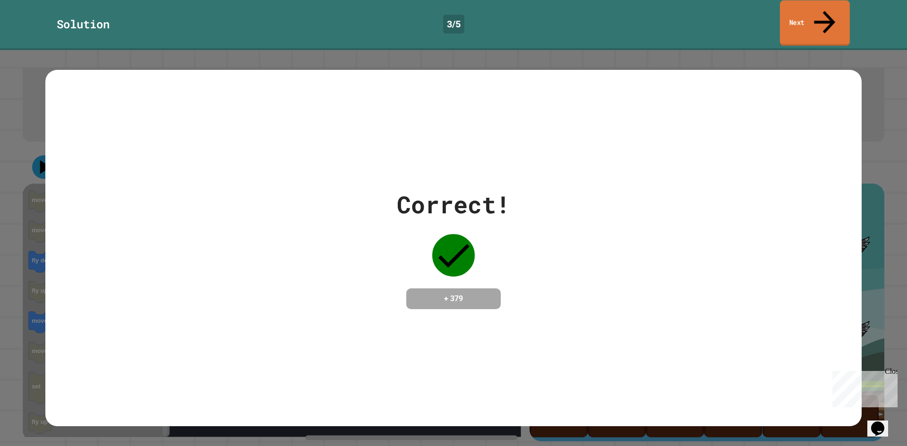
click at [804, 7] on link "Next" at bounding box center [815, 23] width 70 height 46
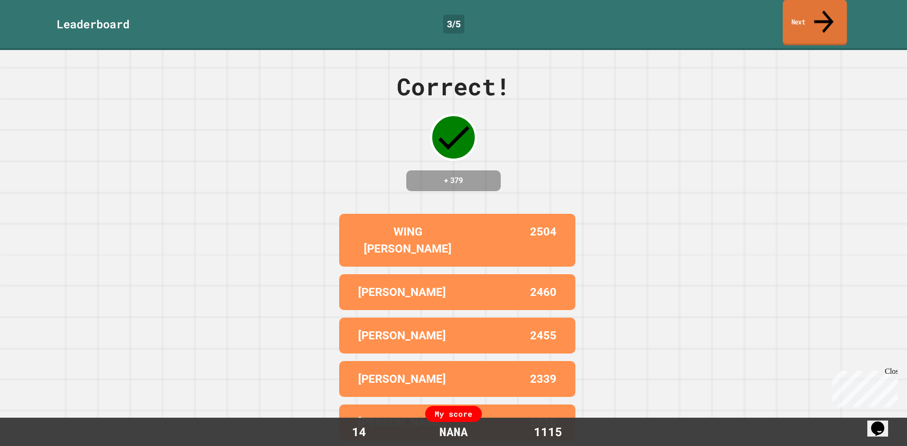
click at [835, 13] on link "Next" at bounding box center [815, 23] width 64 height 46
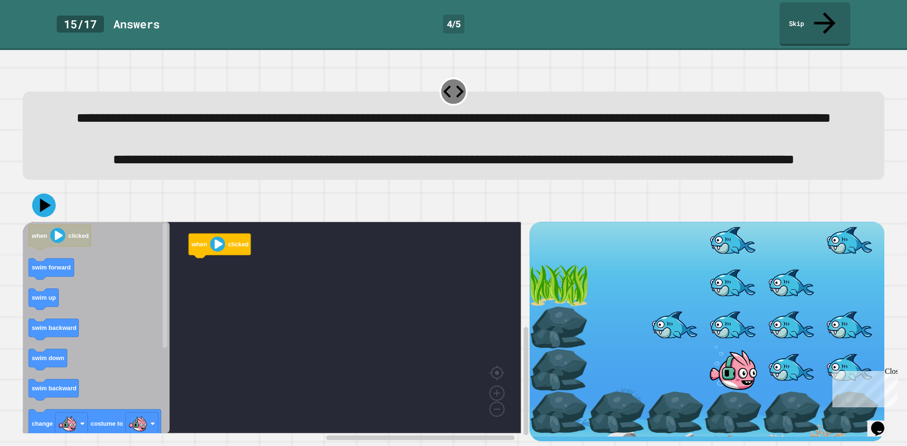
scroll to position [32, 0]
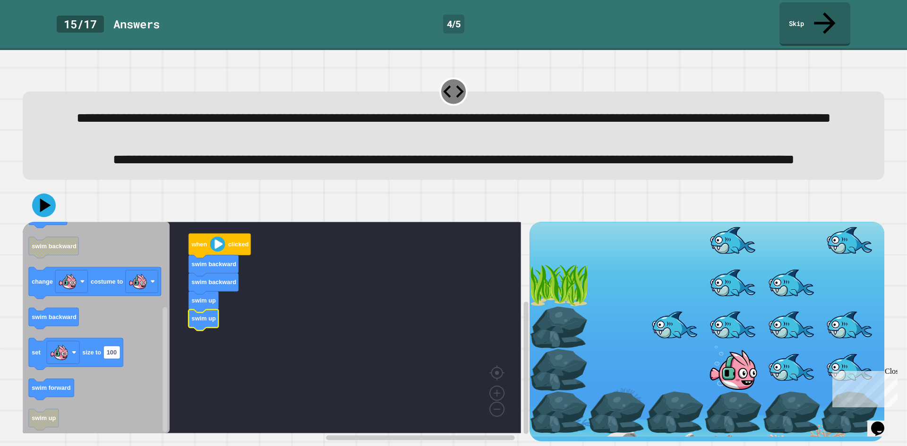
click at [61, 324] on icon "Blockly Workspace" at bounding box center [96, 328] width 147 height 212
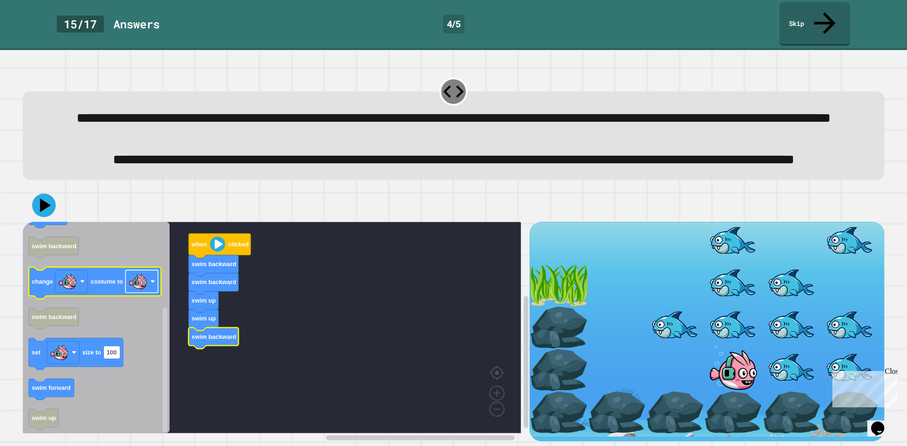
click at [152, 280] on rect "Blockly Workspace" at bounding box center [142, 282] width 33 height 23
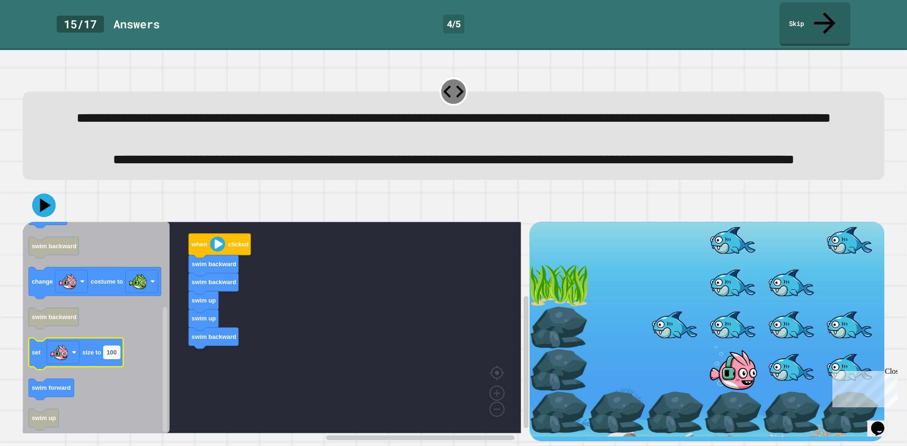
click at [107, 350] on text "100" at bounding box center [112, 353] width 10 height 7
type input "**"
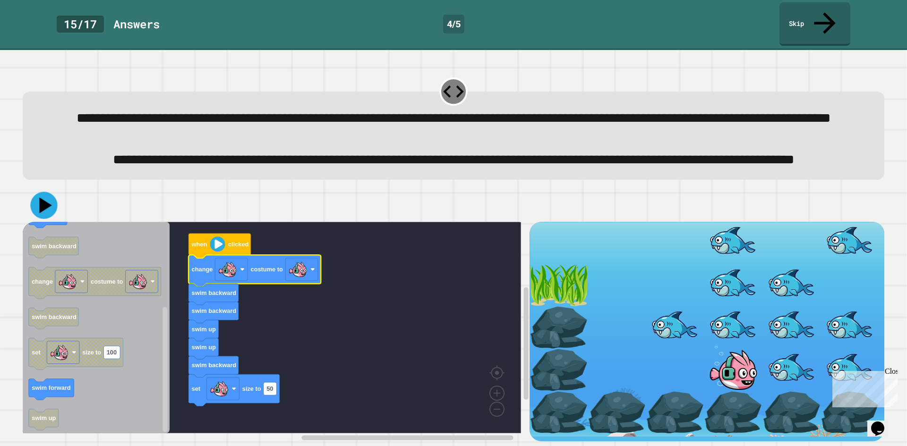
click at [47, 203] on icon at bounding box center [43, 205] width 27 height 27
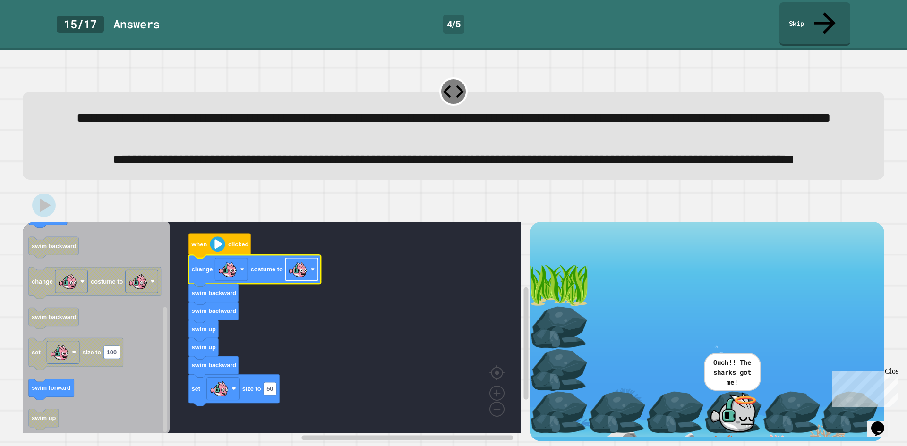
click at [314, 260] on rect "Blockly Workspace" at bounding box center [301, 269] width 33 height 23
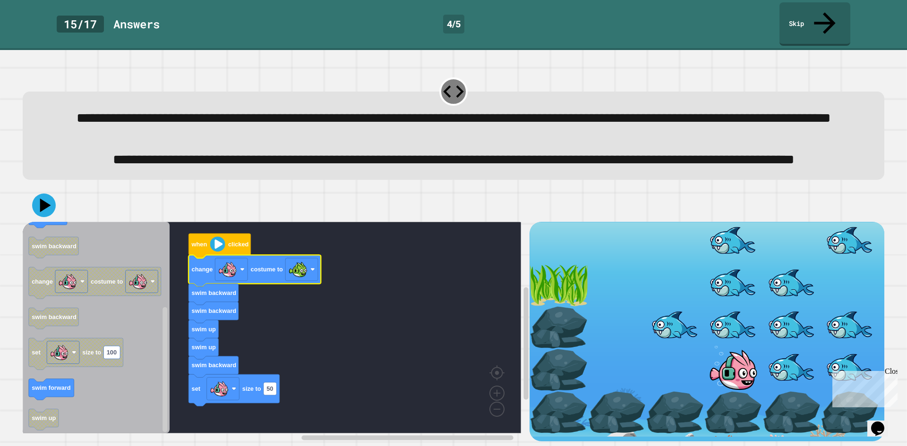
drag, startPoint x: 55, startPoint y: 205, endPoint x: 49, endPoint y: 206, distance: 5.7
click at [55, 205] on div at bounding box center [454, 205] width 862 height 33
click at [49, 206] on icon at bounding box center [44, 205] width 28 height 28
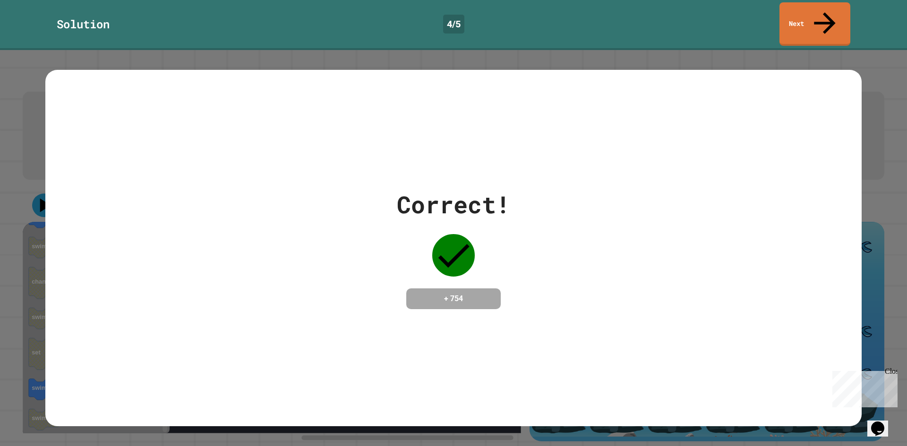
click at [836, 4] on link "Next" at bounding box center [814, 23] width 71 height 43
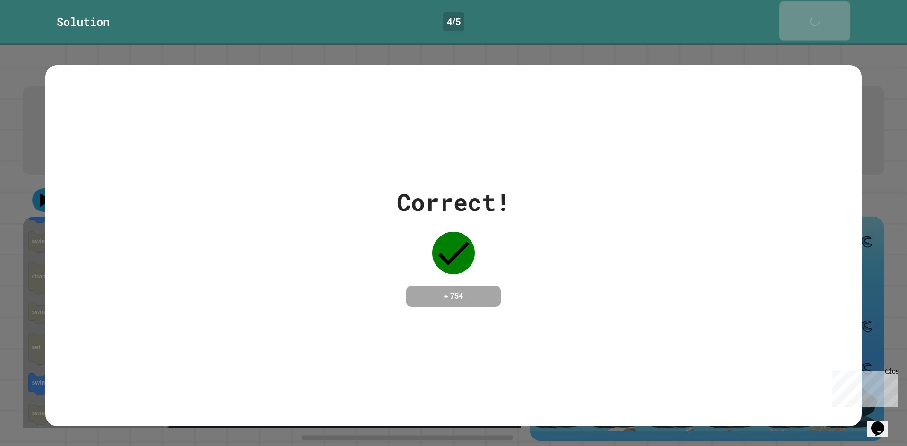
scroll to position [31, 0]
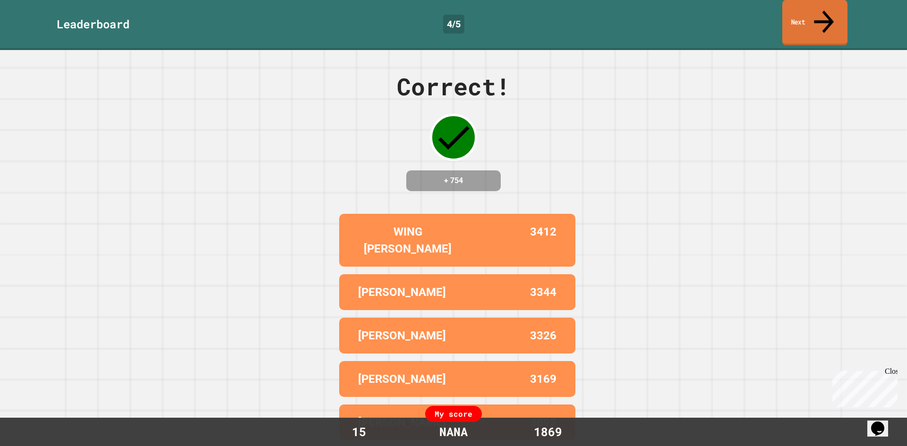
click at [806, 7] on link "Next" at bounding box center [814, 23] width 65 height 46
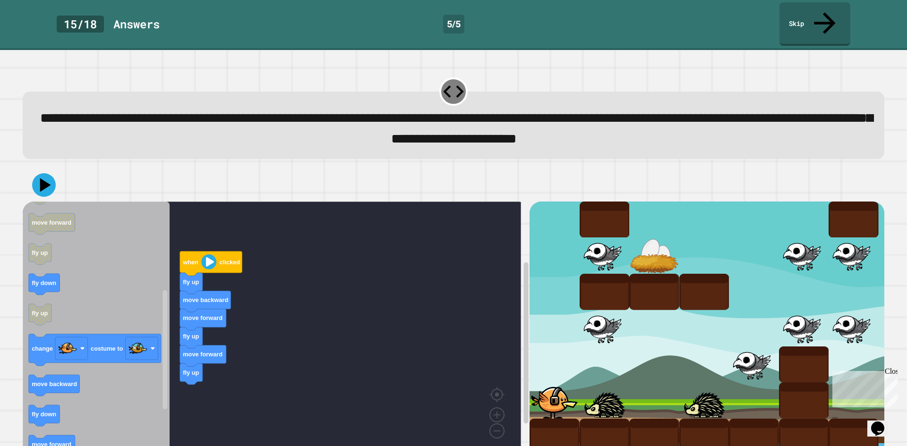
click at [57, 394] on icon "when clicked fly down fly up move backward set size to 100 move forward move fo…" at bounding box center [96, 329] width 147 height 254
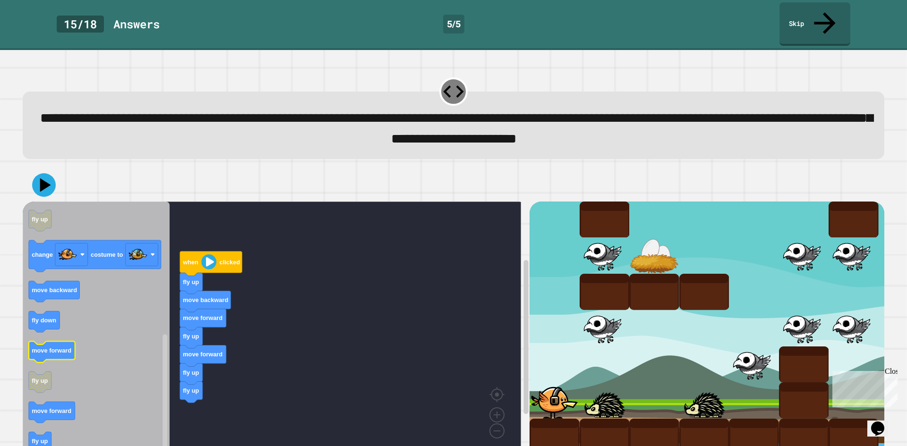
click at [62, 343] on rect "Blockly Workspace" at bounding box center [52, 352] width 46 height 21
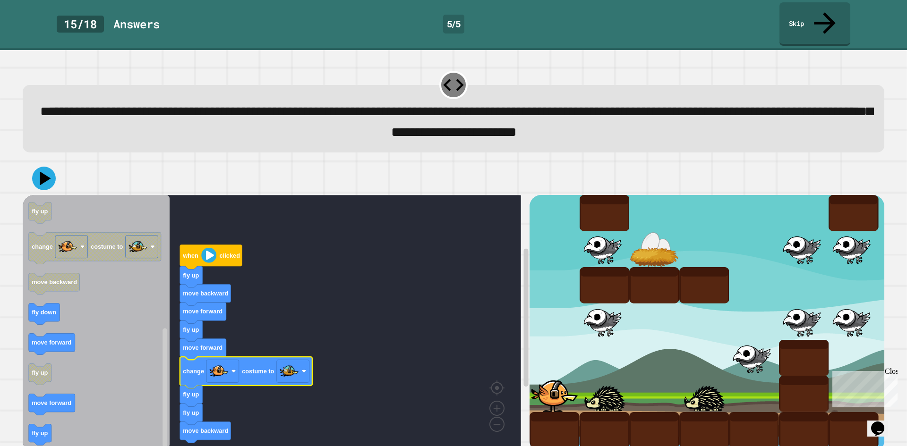
scroll to position [8, 0]
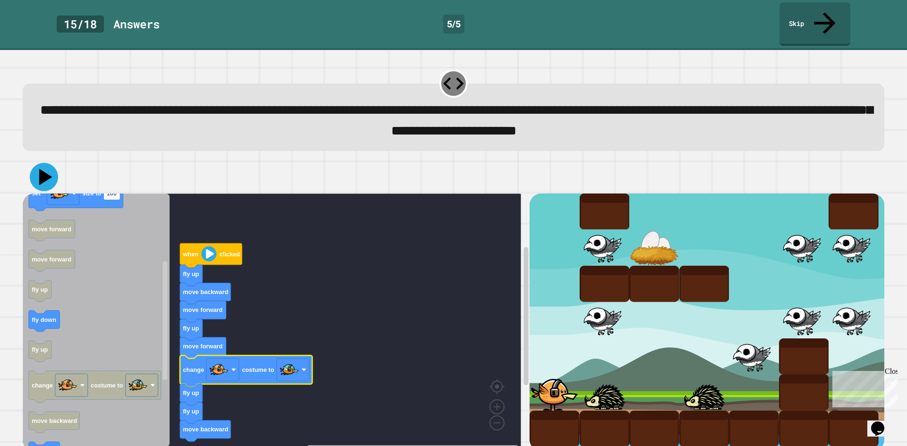
click at [47, 169] on icon at bounding box center [45, 177] width 13 height 17
click at [230, 244] on icon "Blockly Workspace" at bounding box center [211, 255] width 62 height 25
click at [214, 246] on image "Blockly Workspace" at bounding box center [208, 253] width 15 height 15
click at [322, 195] on rect "Blockly Workspace" at bounding box center [272, 321] width 498 height 254
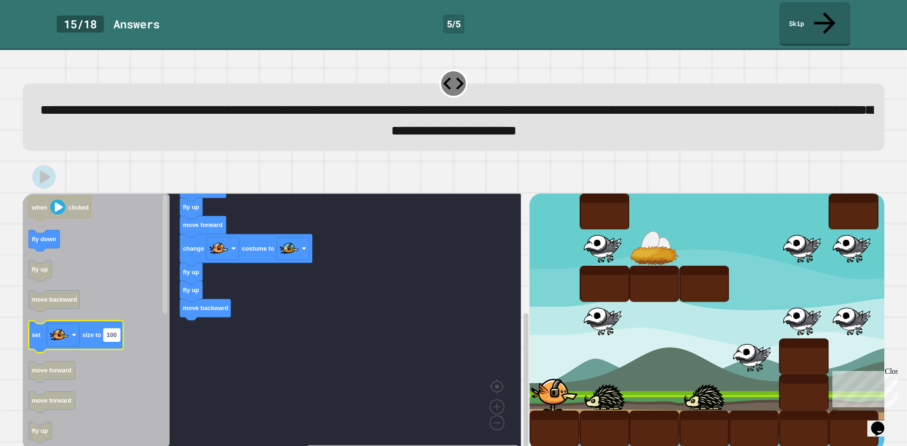
click at [113, 332] on text "100" at bounding box center [112, 335] width 10 height 7
click at [113, 316] on input "***" at bounding box center [111, 315] width 17 height 13
type input "**"
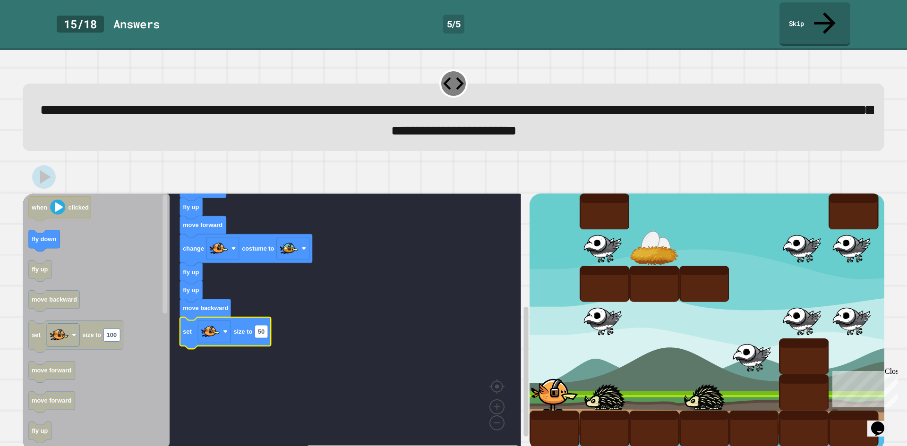
click at [96, 230] on icon "Blockly Workspace" at bounding box center [96, 321] width 147 height 254
click at [52, 169] on div at bounding box center [454, 177] width 862 height 33
click at [52, 163] on div at bounding box center [454, 177] width 862 height 33
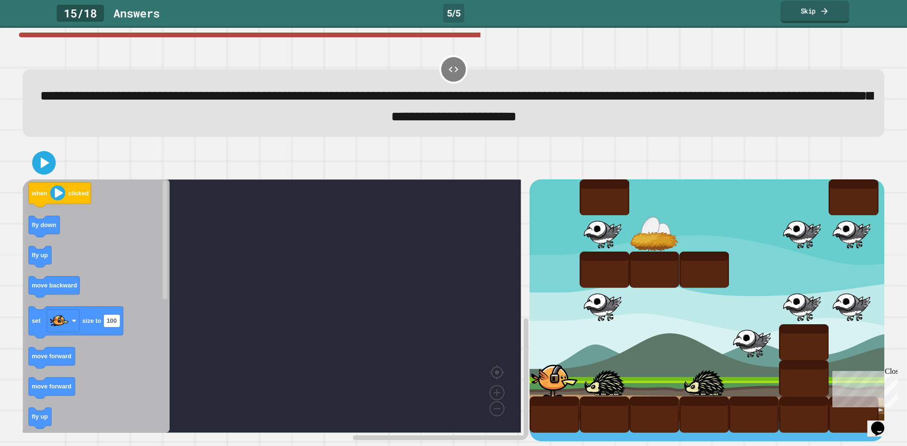
click at [832, 16] on link "Skip" at bounding box center [814, 12] width 68 height 22
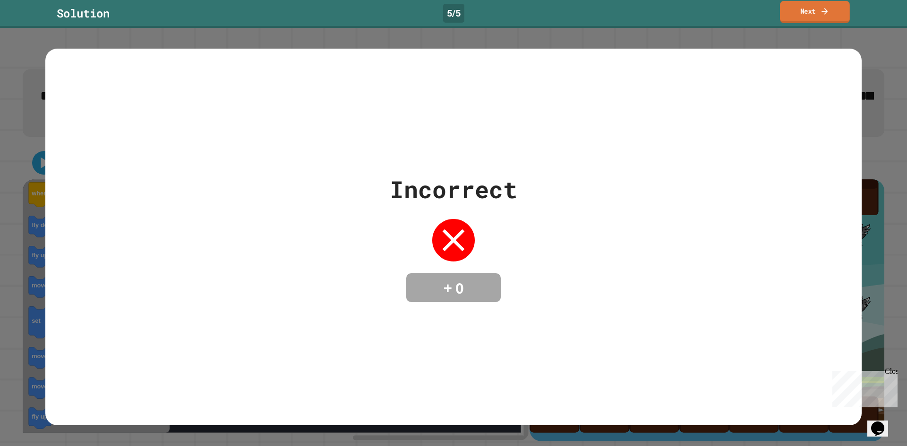
click at [830, 18] on link "Next" at bounding box center [815, 12] width 70 height 22
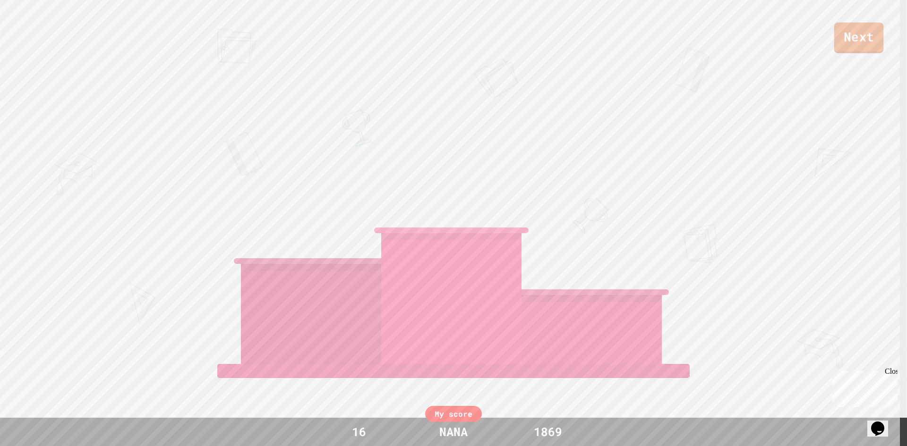
click at [887, 68] on div "Next [PERSON_NAME] [PERSON_NAME] View leaderboard" at bounding box center [453, 223] width 907 height 446
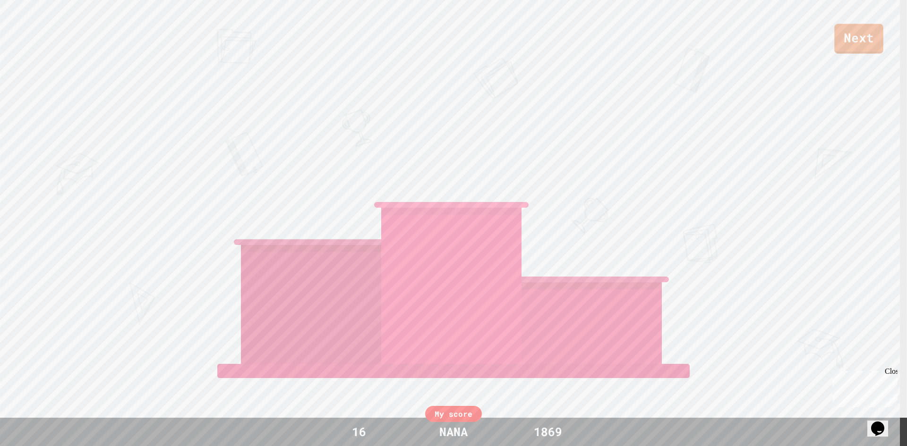
click at [867, 36] on link "Next" at bounding box center [858, 39] width 49 height 30
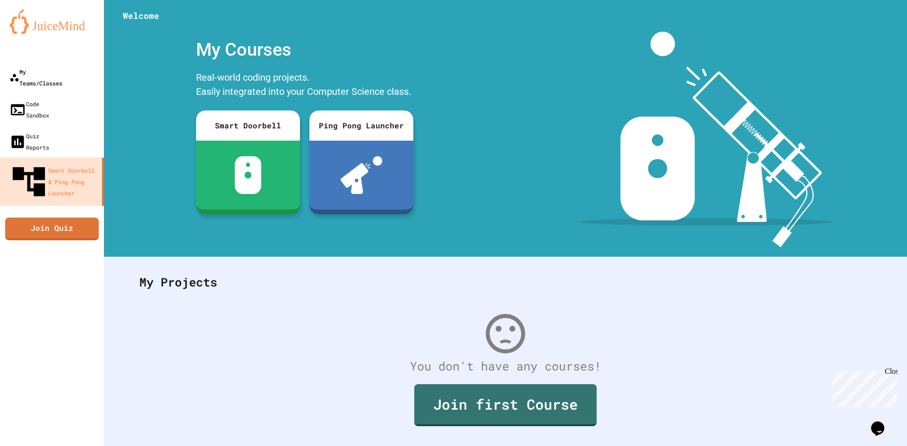
click at [59, 67] on div "My Teams/Classes" at bounding box center [35, 77] width 53 height 23
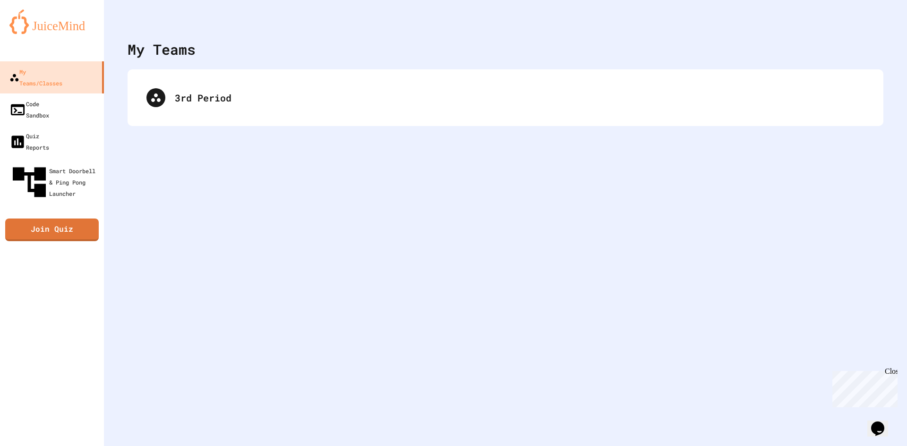
drag, startPoint x: 750, startPoint y: 138, endPoint x: 739, endPoint y: 122, distance: 19.7
click at [750, 138] on div "My Teams 3rd Period" at bounding box center [505, 223] width 803 height 446
click at [738, 120] on div "3rd Period" at bounding box center [506, 97] width 756 height 57
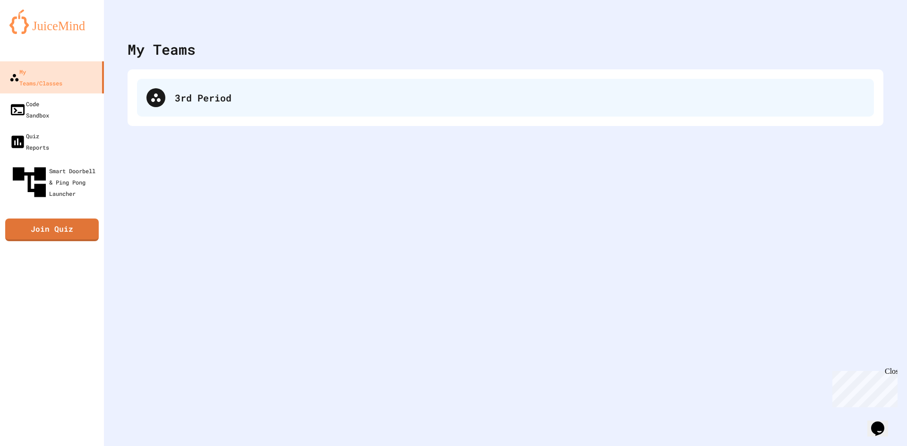
click at [738, 113] on div "3rd Period" at bounding box center [505, 98] width 737 height 38
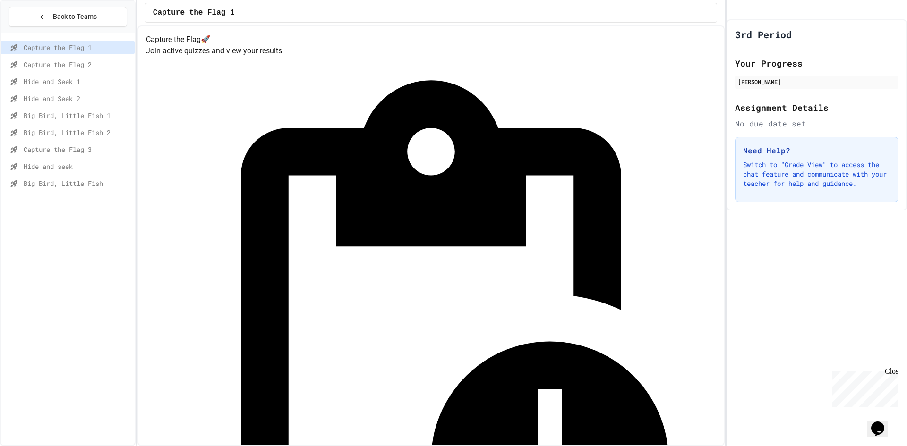
click at [87, 184] on span "Big Bird, Little Fish" at bounding box center [77, 184] width 107 height 10
